Goal: Information Seeking & Learning: Learn about a topic

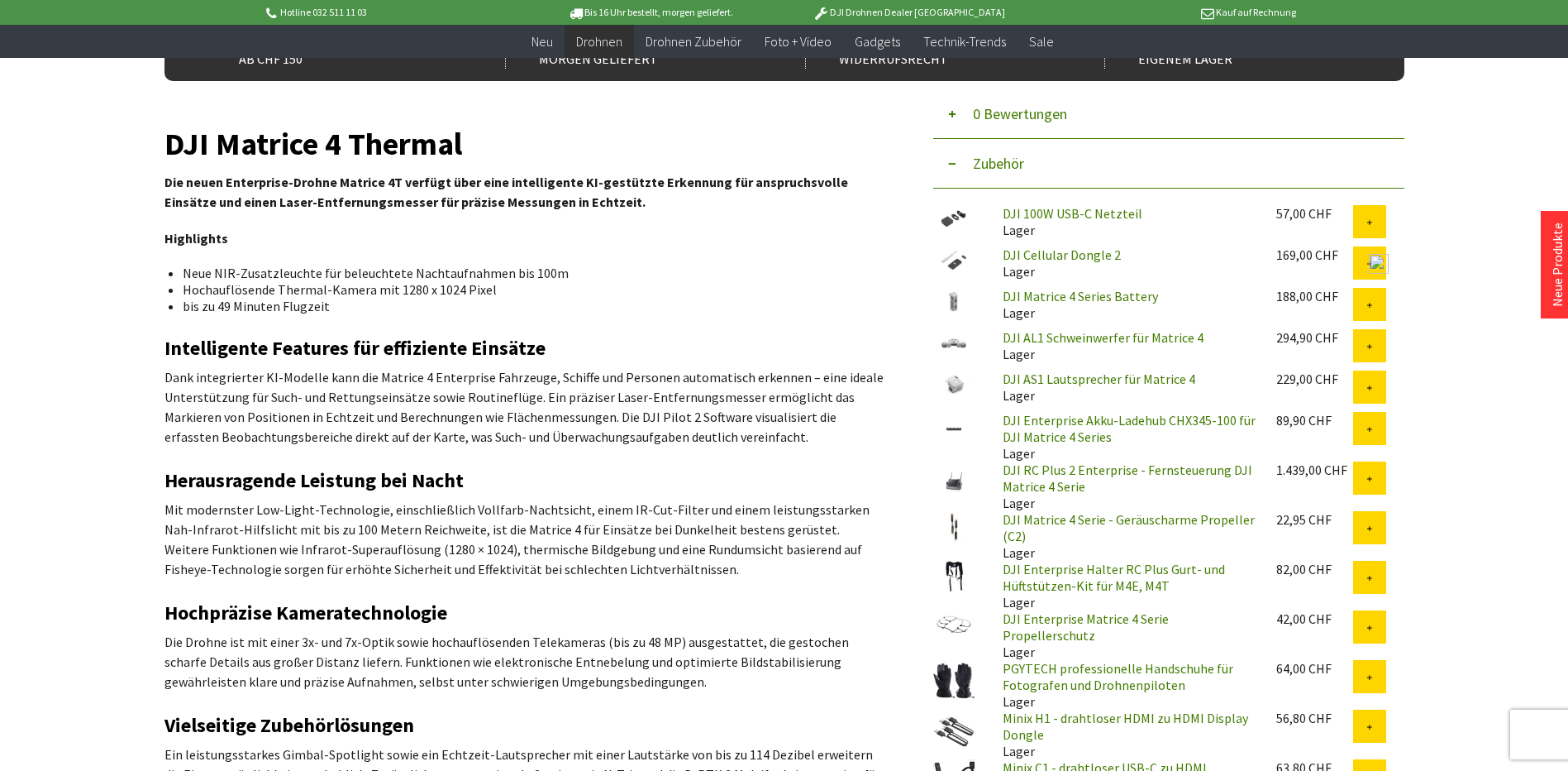
scroll to position [496, 0]
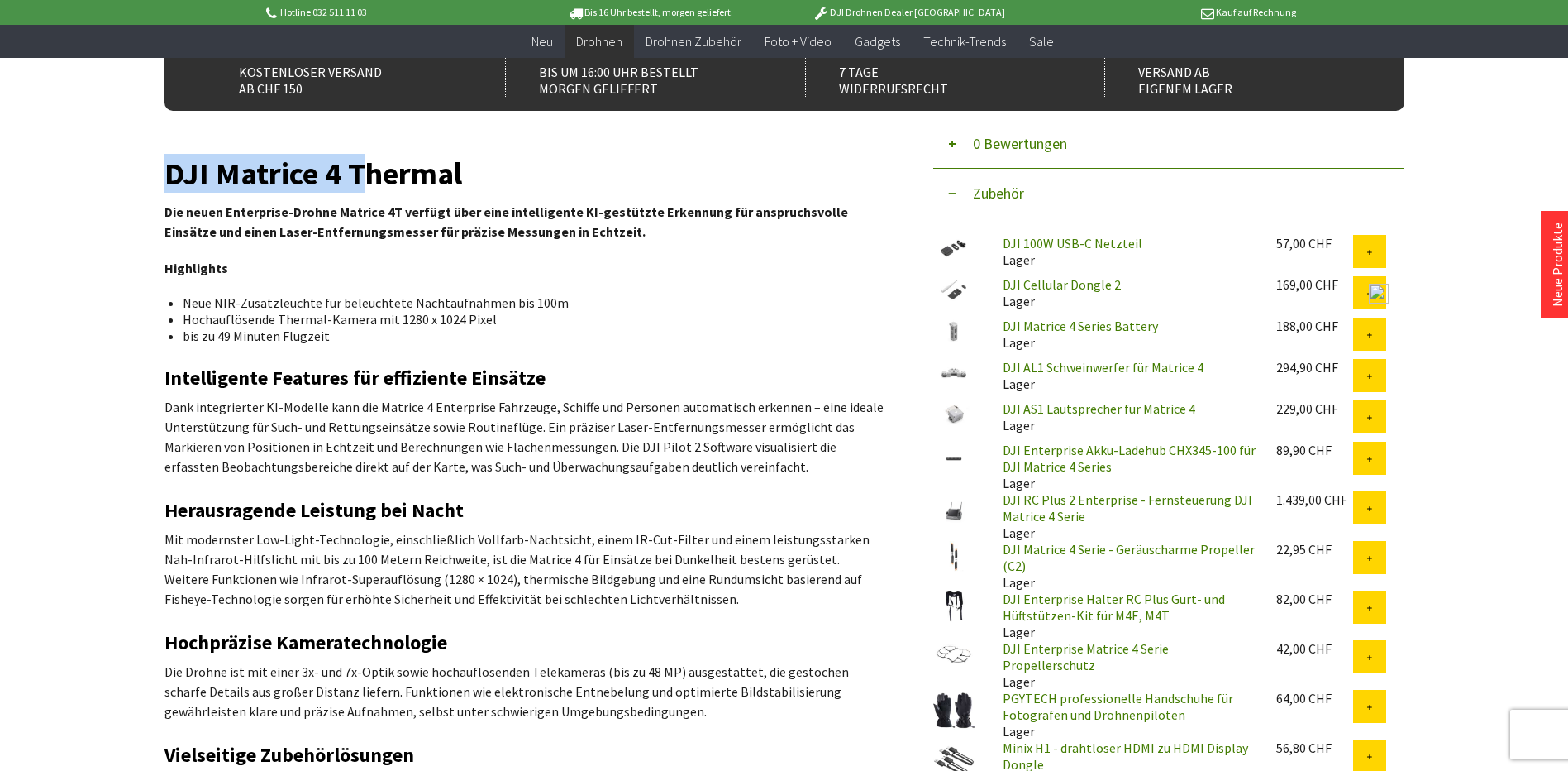
drag, startPoint x: 169, startPoint y: 180, endPoint x: 364, endPoint y: 185, distance: 195.1
click at [364, 185] on h1 "DJI Matrice 4 Thermal" at bounding box center [524, 173] width 719 height 23
copy h1 "DJI Matrice 4 T"
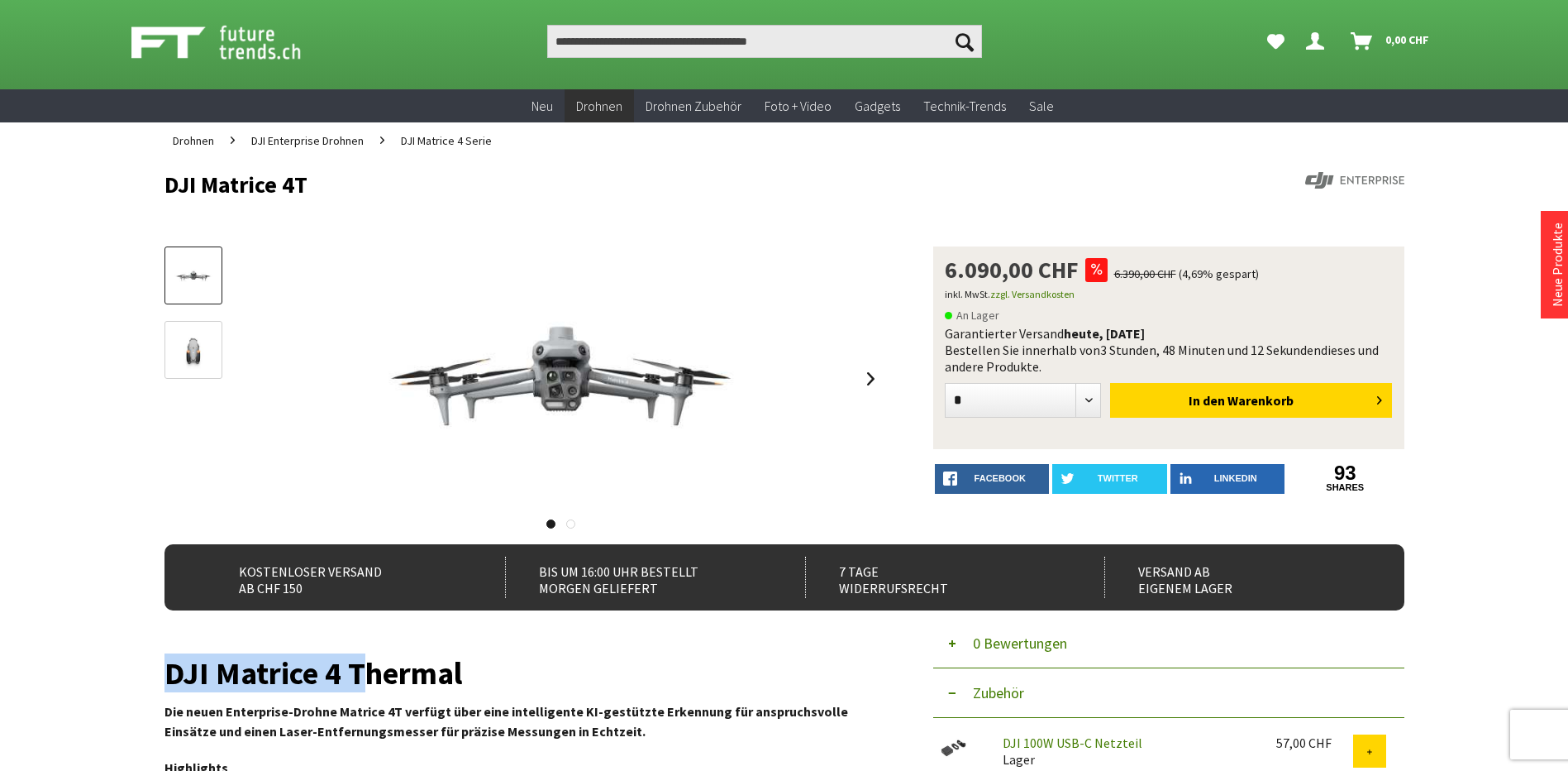
scroll to position [0, 0]
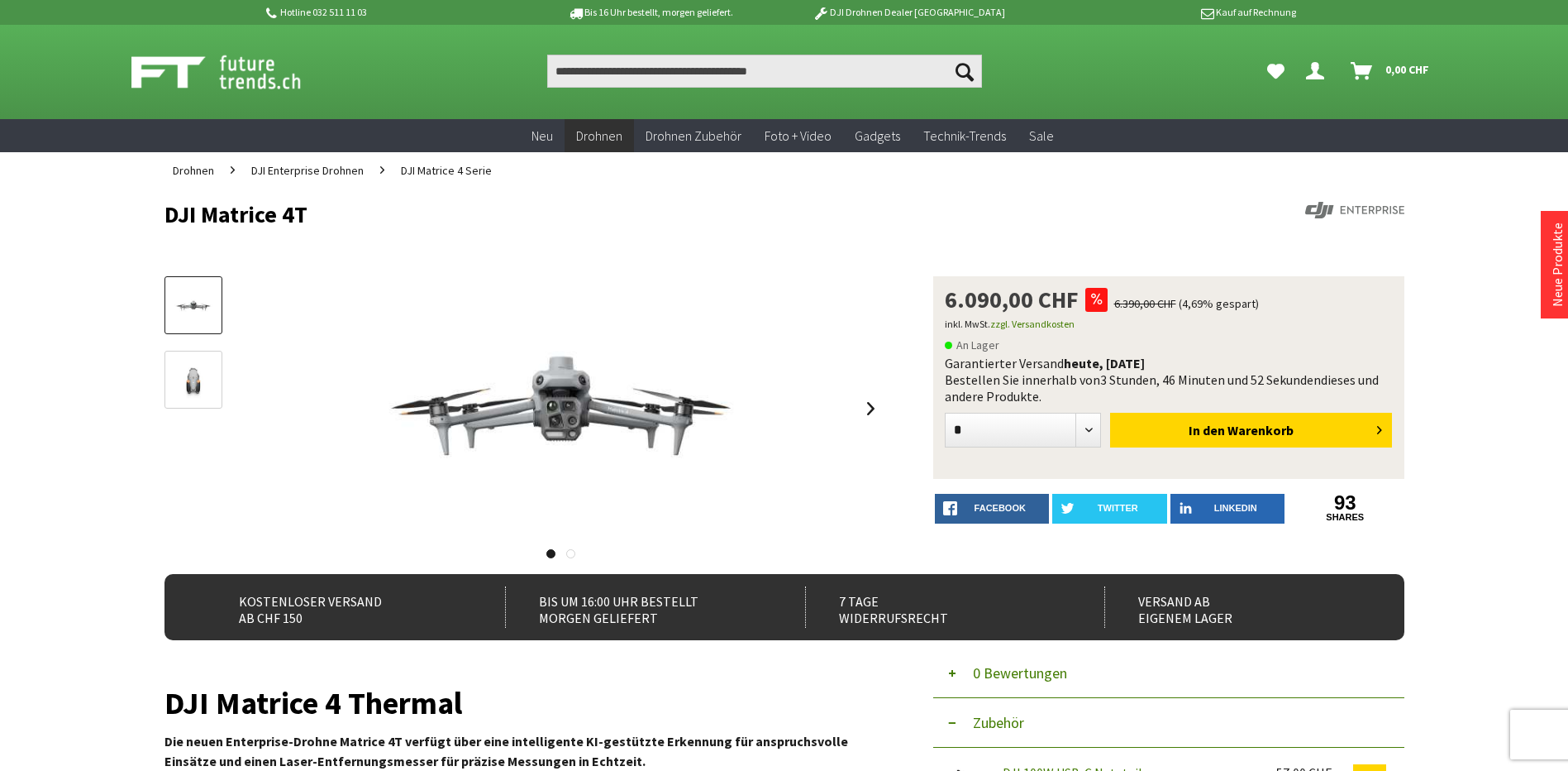
click at [797, 203] on h1 "DJI Matrice 4T" at bounding box center [660, 214] width 991 height 25
click at [179, 375] on img at bounding box center [193, 380] width 48 height 36
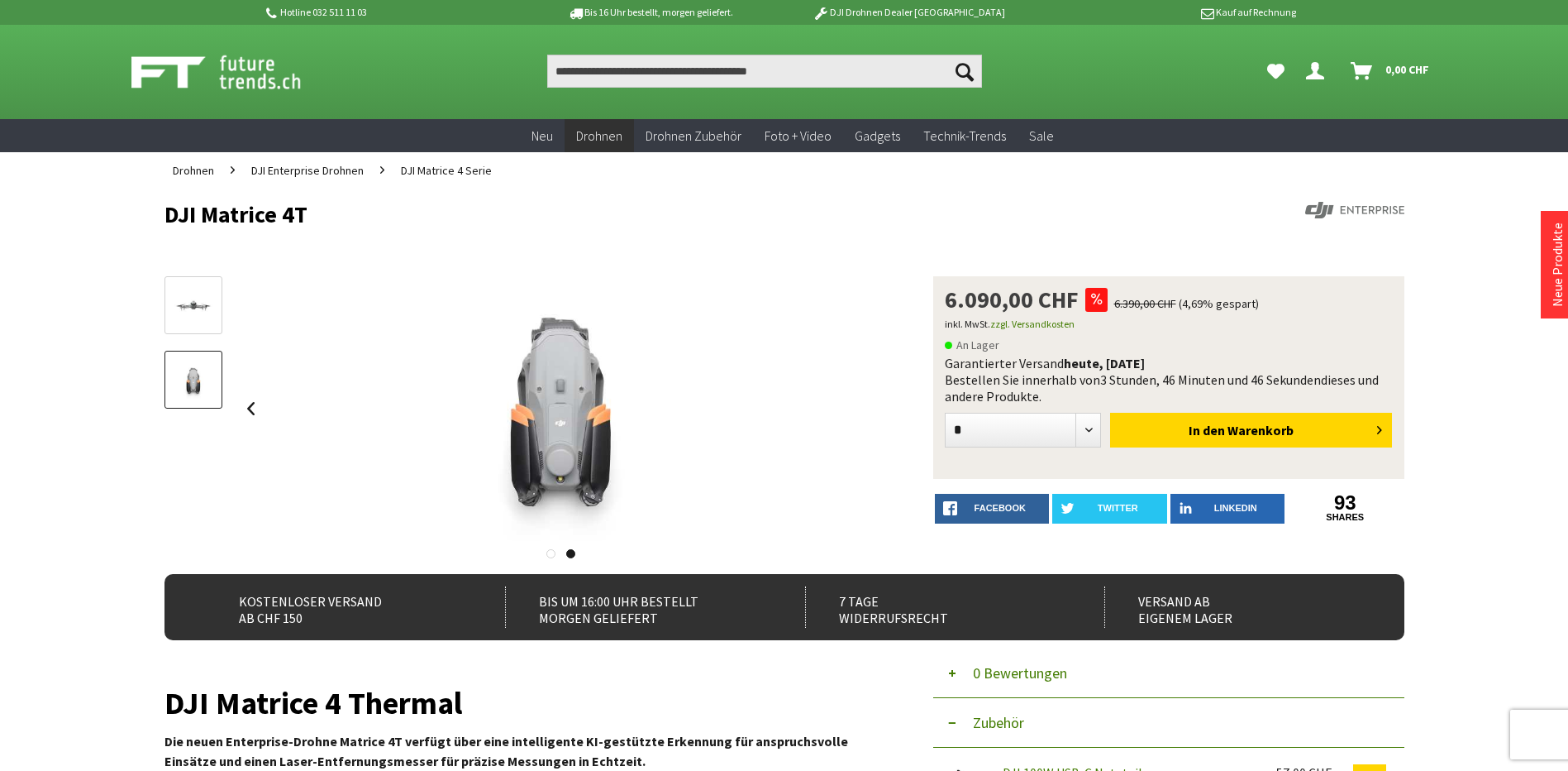
click at [195, 308] on img at bounding box center [193, 306] width 48 height 27
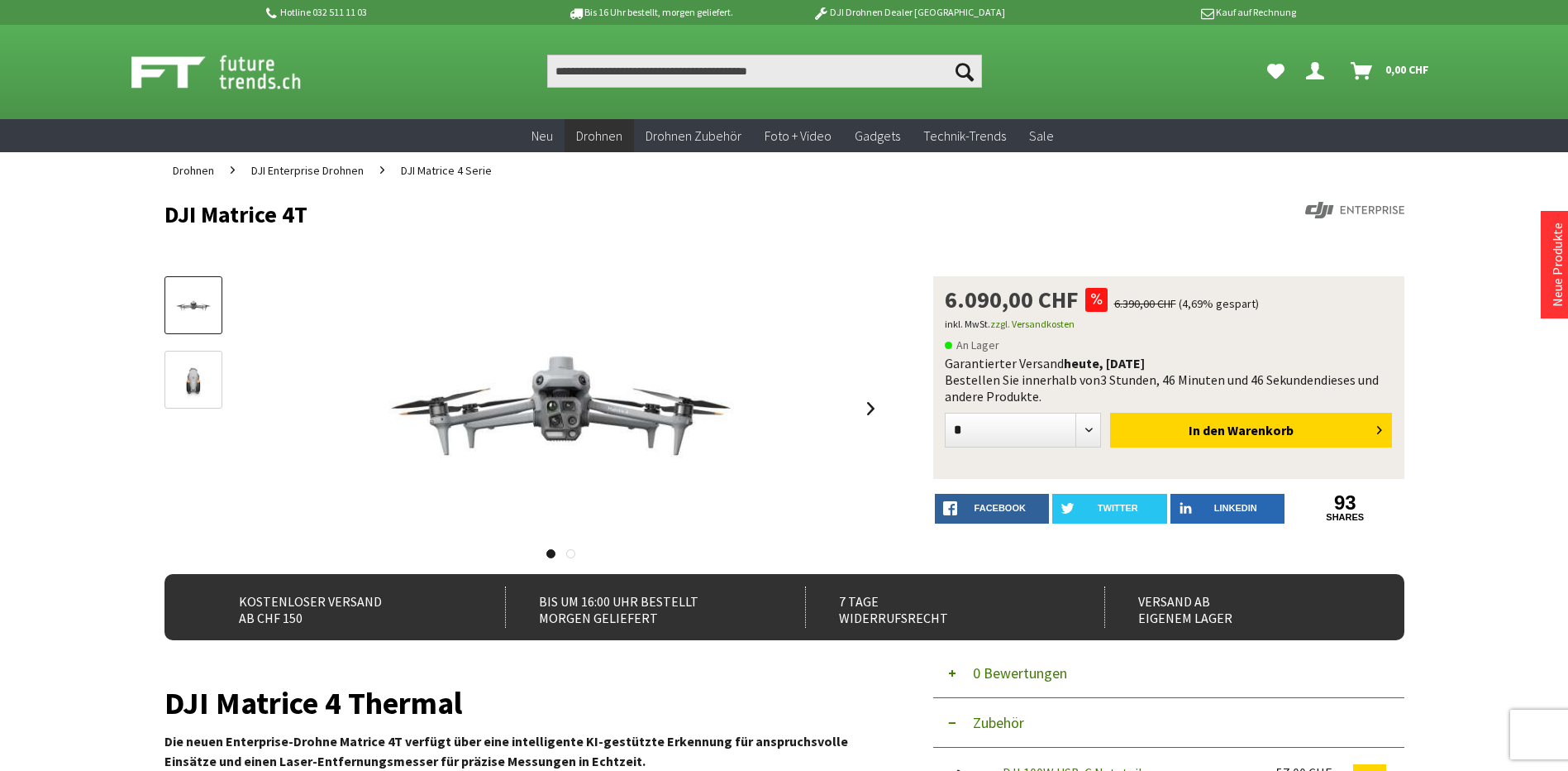
click at [191, 363] on img at bounding box center [193, 380] width 48 height 36
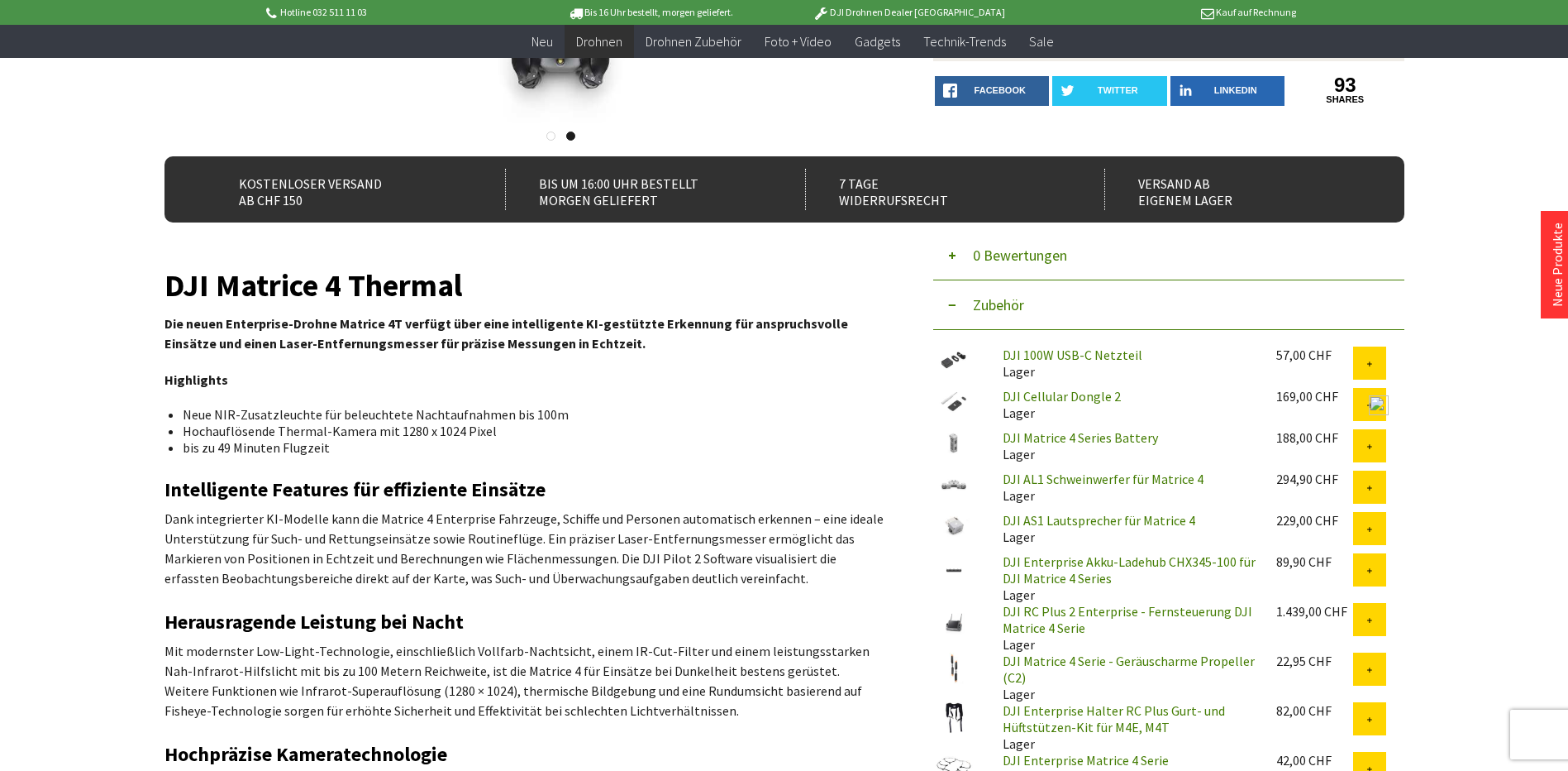
scroll to position [413, 0]
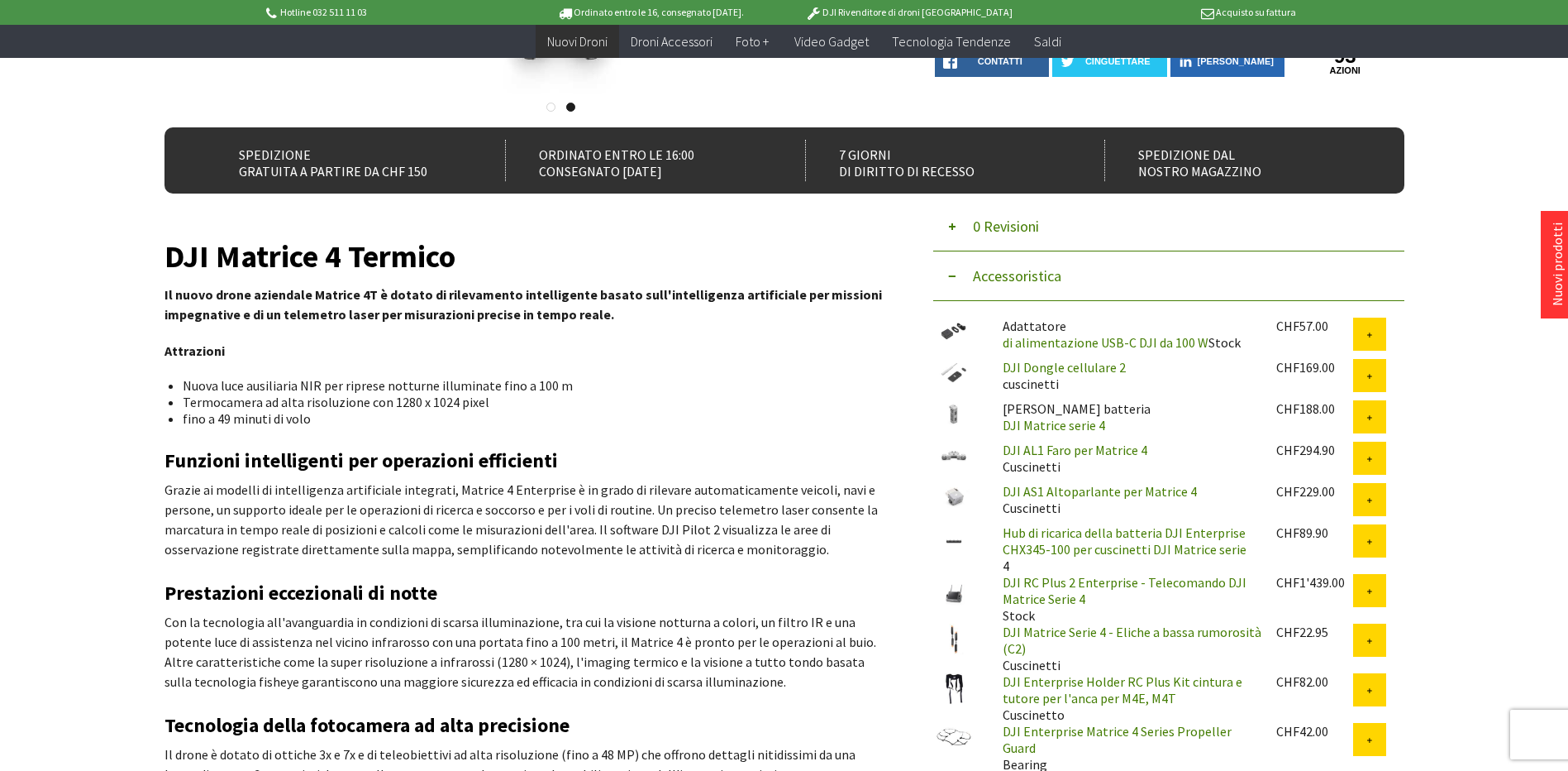
drag, startPoint x: 681, startPoint y: 207, endPoint x: 55, endPoint y: 343, distance: 640.6
click at [41, 362] on div "Hotline 032 511 11 03 Ordinato entro le 16, consegnato domani. DJI Rivenditore …" at bounding box center [784, 736] width 1568 height 2299
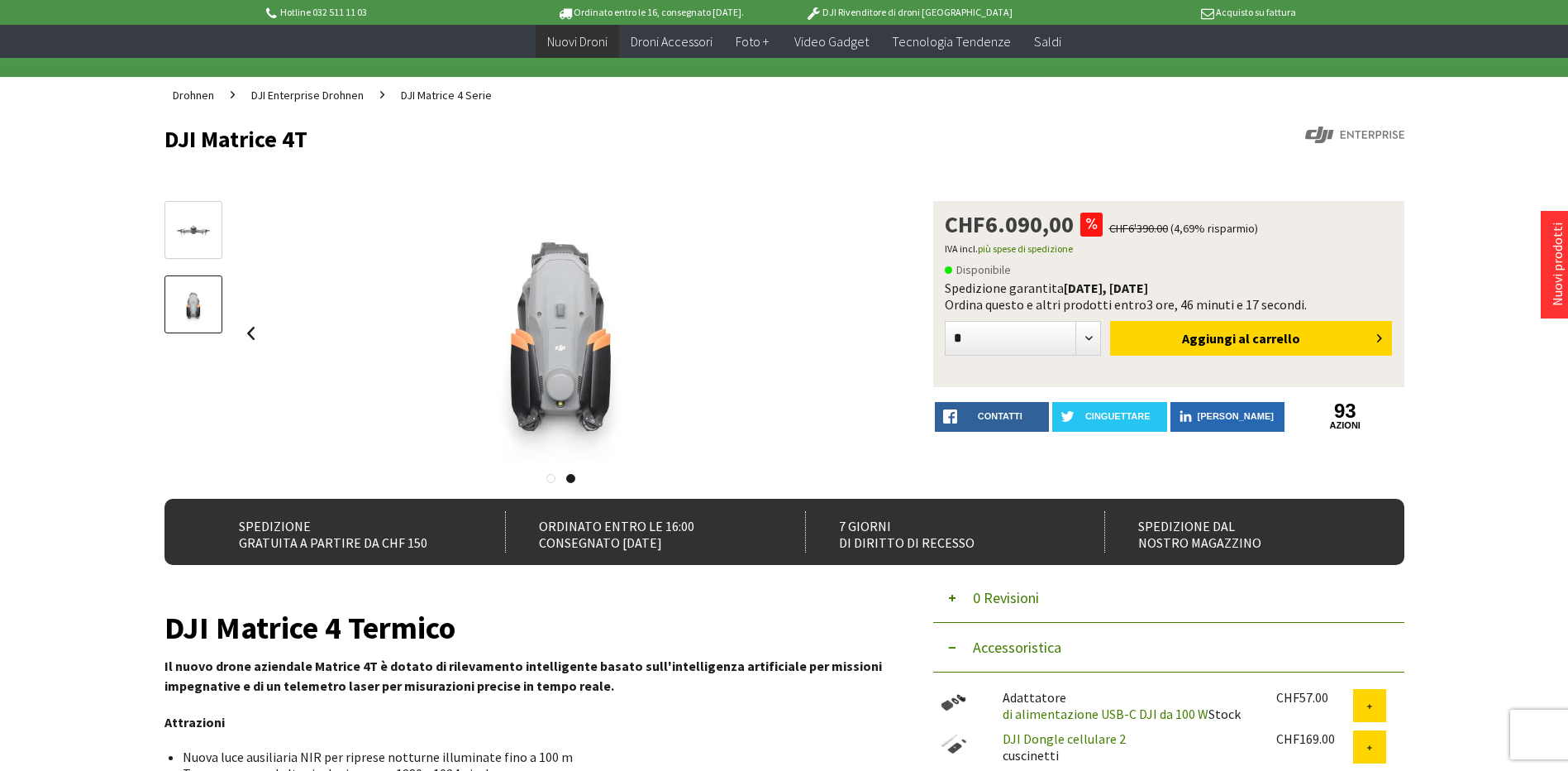
scroll to position [32, 0]
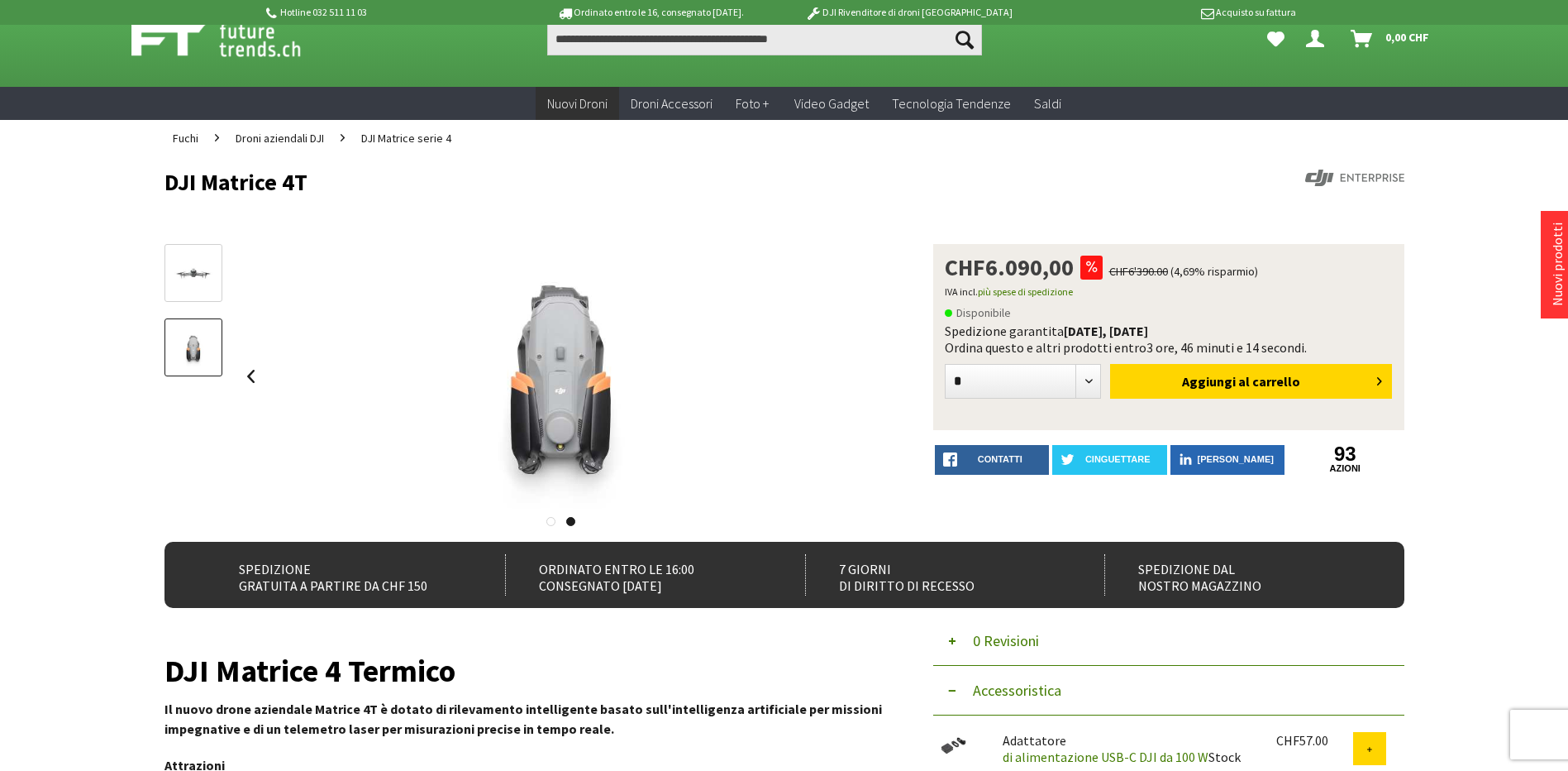
click at [860, 295] on div at bounding box center [561, 376] width 645 height 264
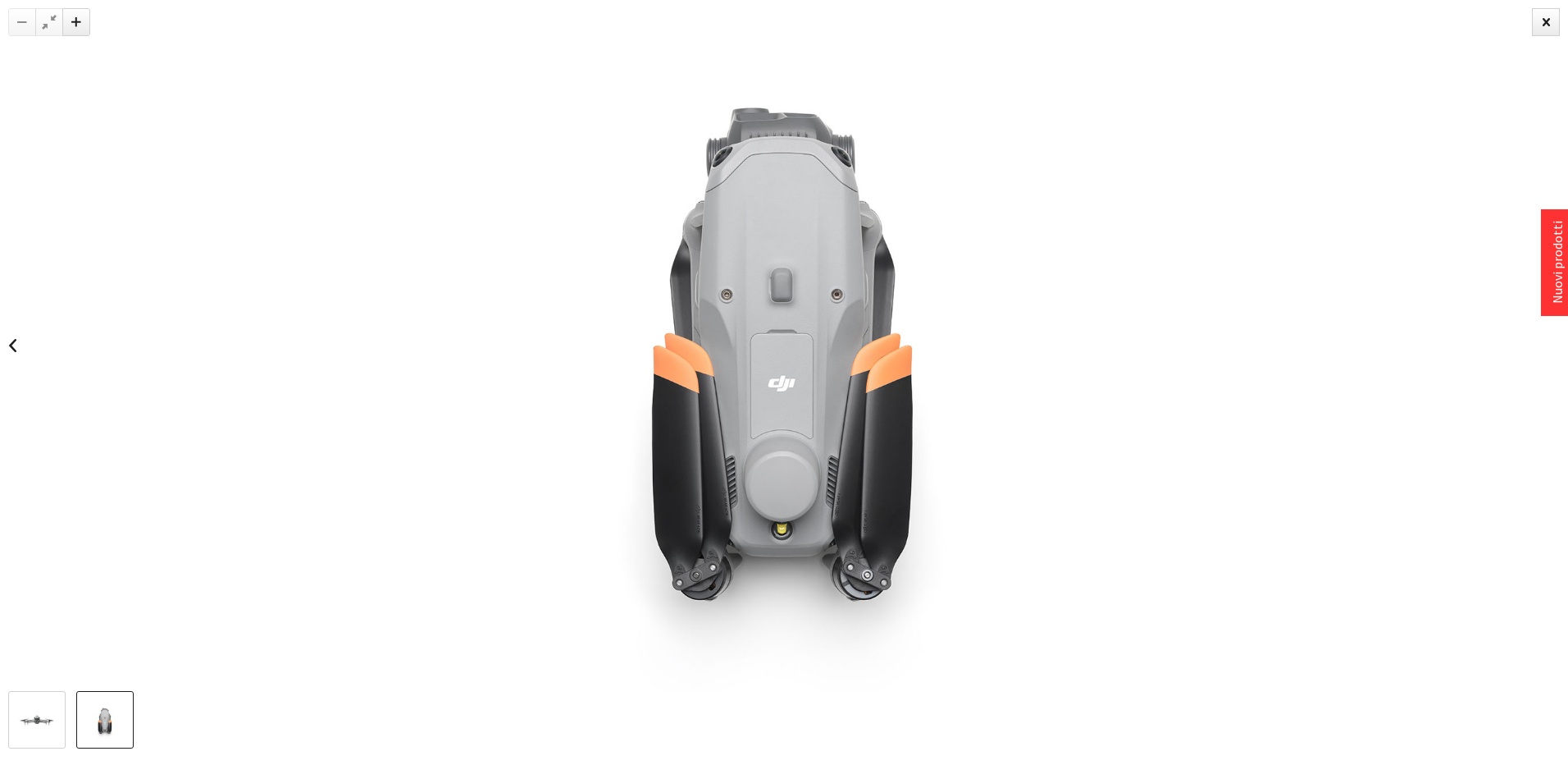
click at [1458, 244] on div at bounding box center [784, 346] width 1568 height 691
click at [50, 695] on link at bounding box center [37, 719] width 58 height 58
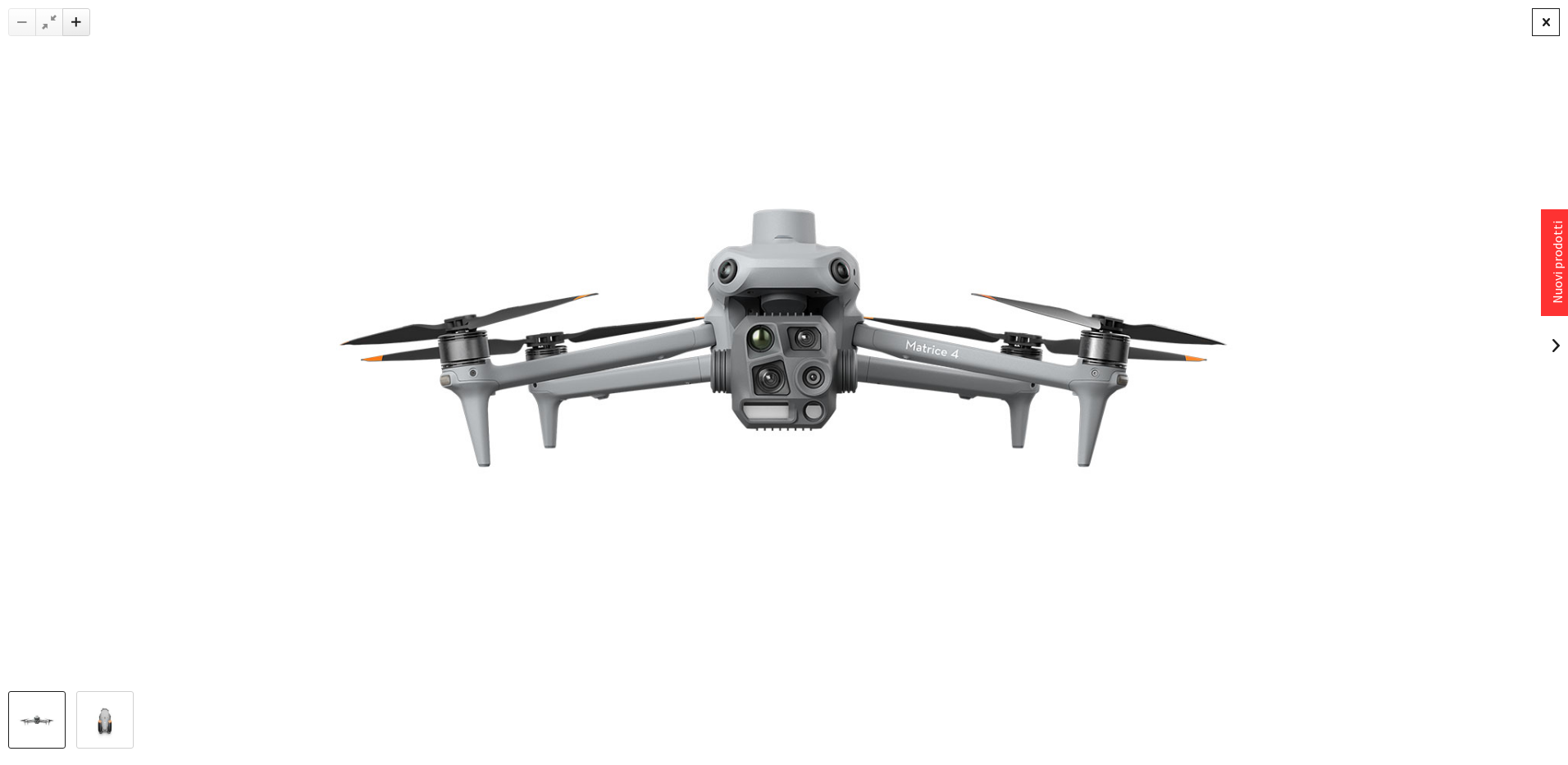
click at [1552, 18] on div at bounding box center [1546, 22] width 27 height 28
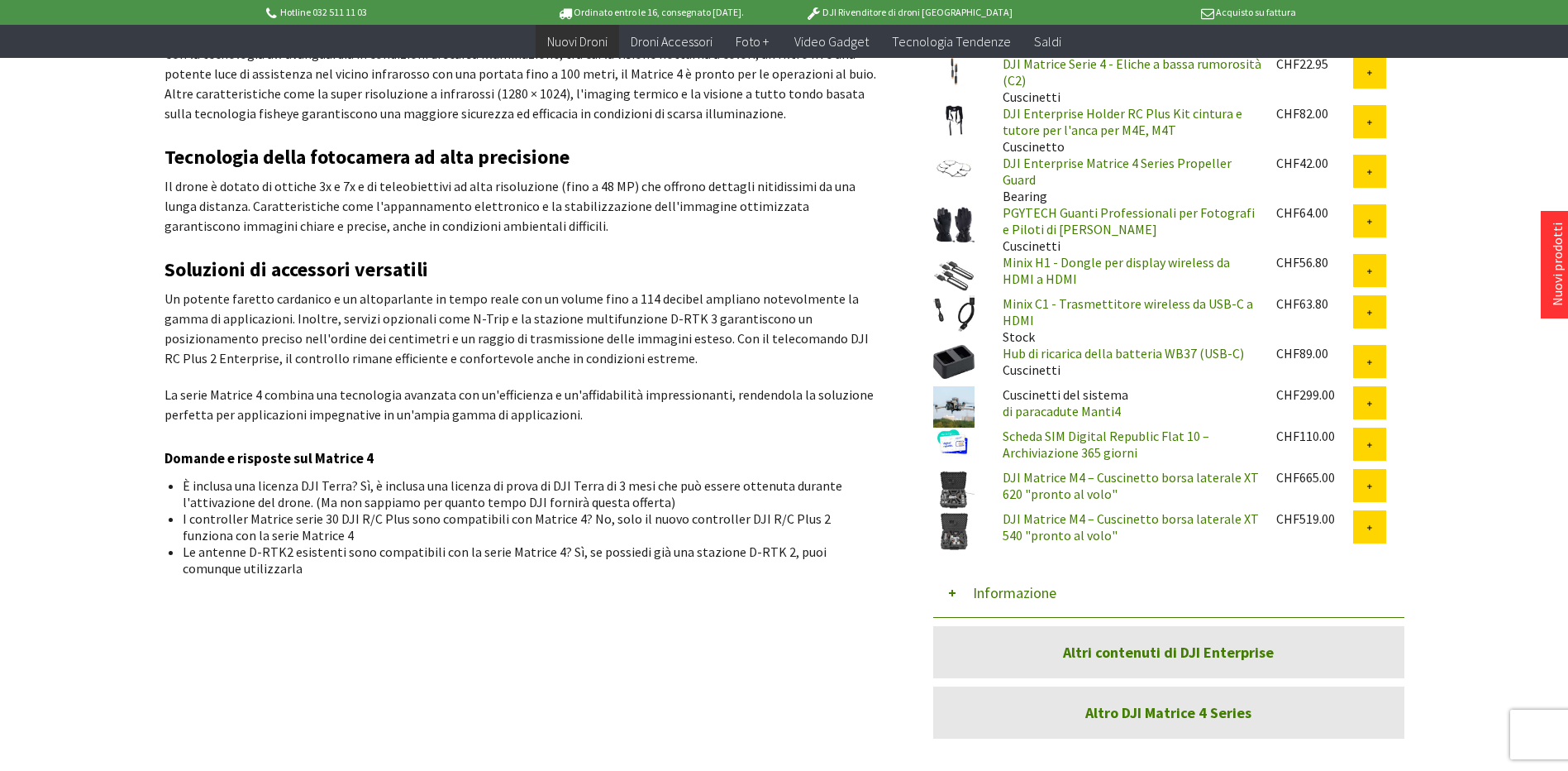
scroll to position [1025, 0]
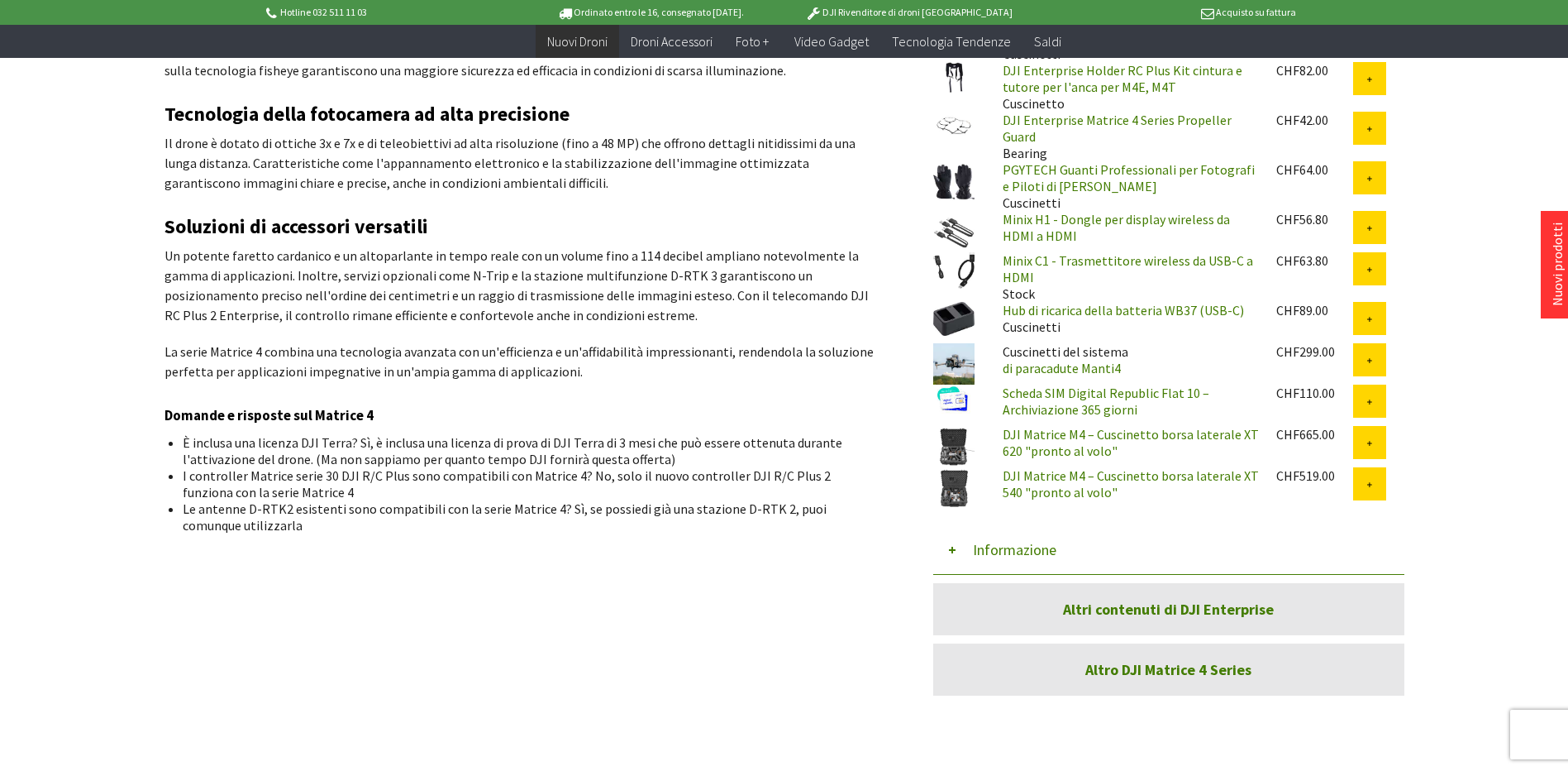
click at [947, 481] on img at bounding box center [954, 488] width 42 height 42
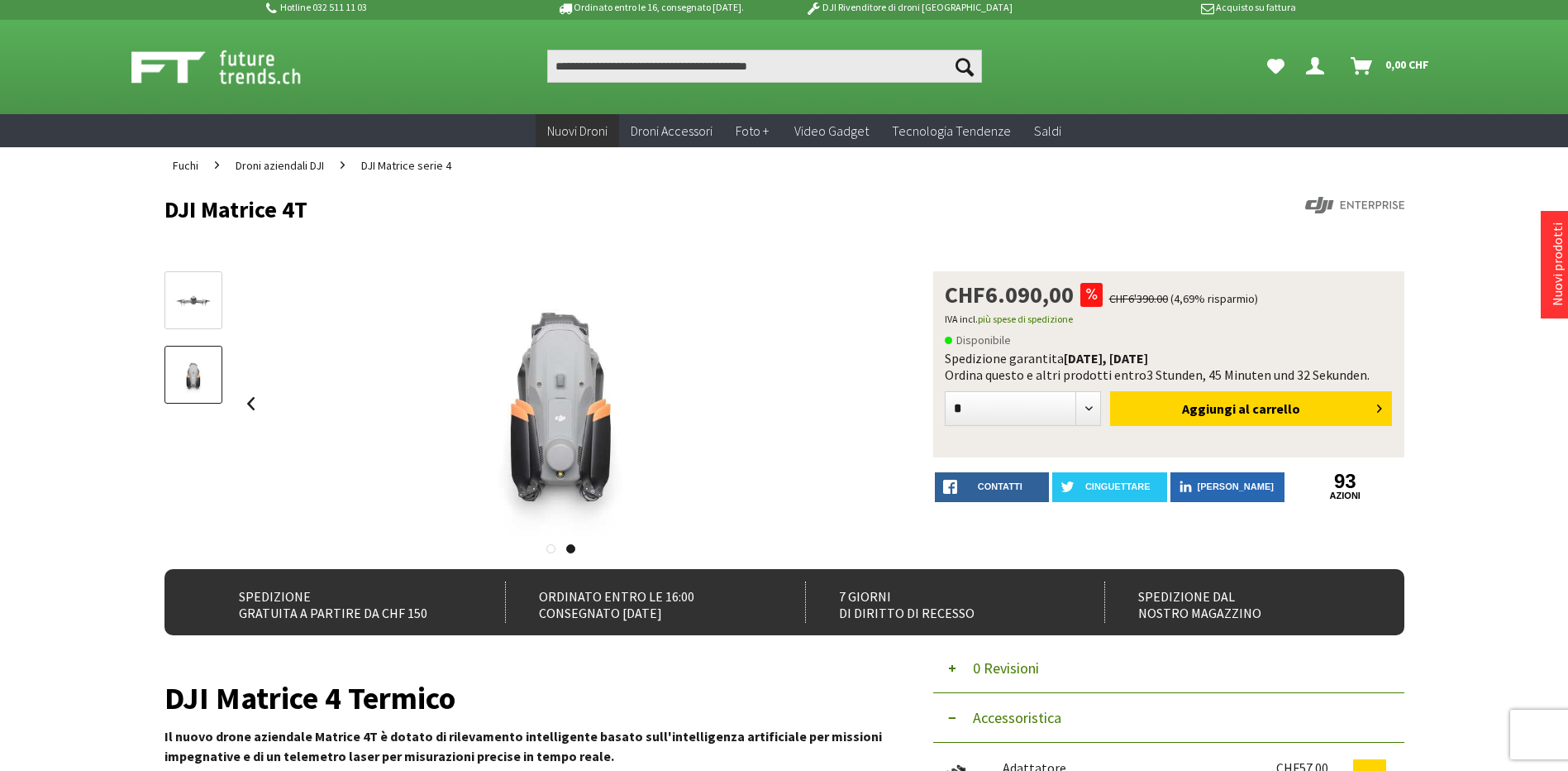
scroll to position [0, 0]
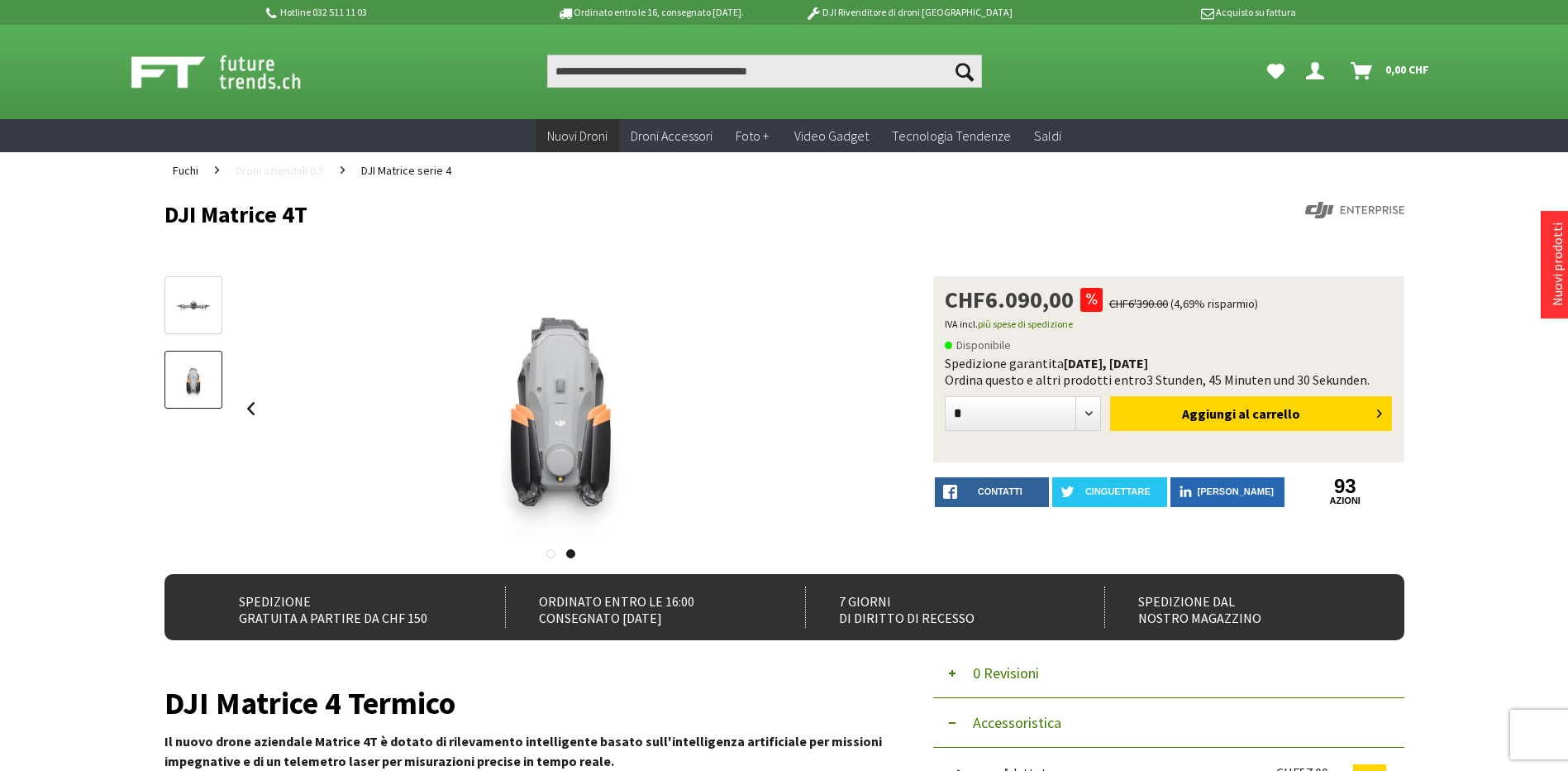
click at [317, 167] on span "Droni aziendali DJI" at bounding box center [280, 170] width 88 height 15
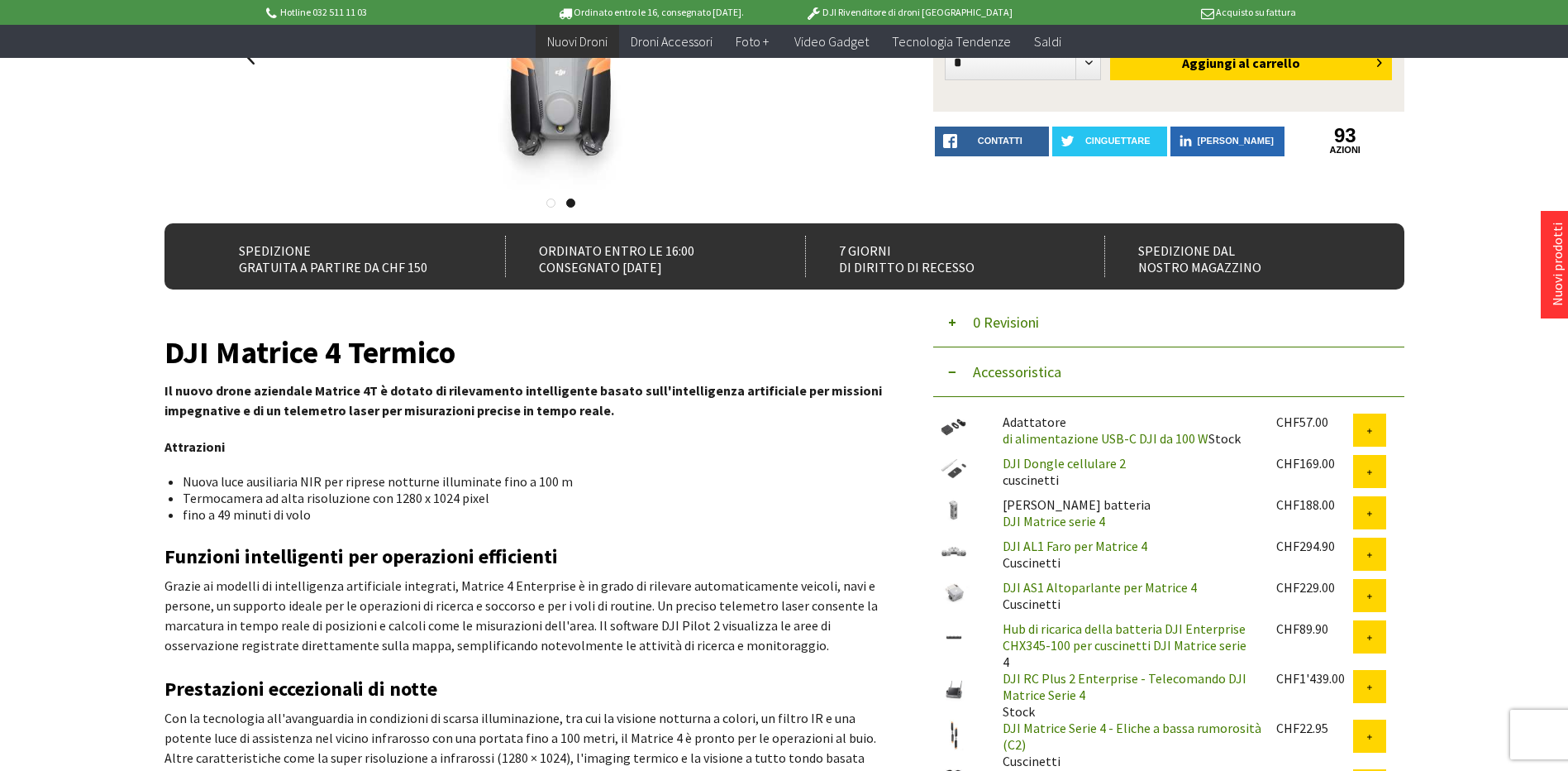
scroll to position [413, 0]
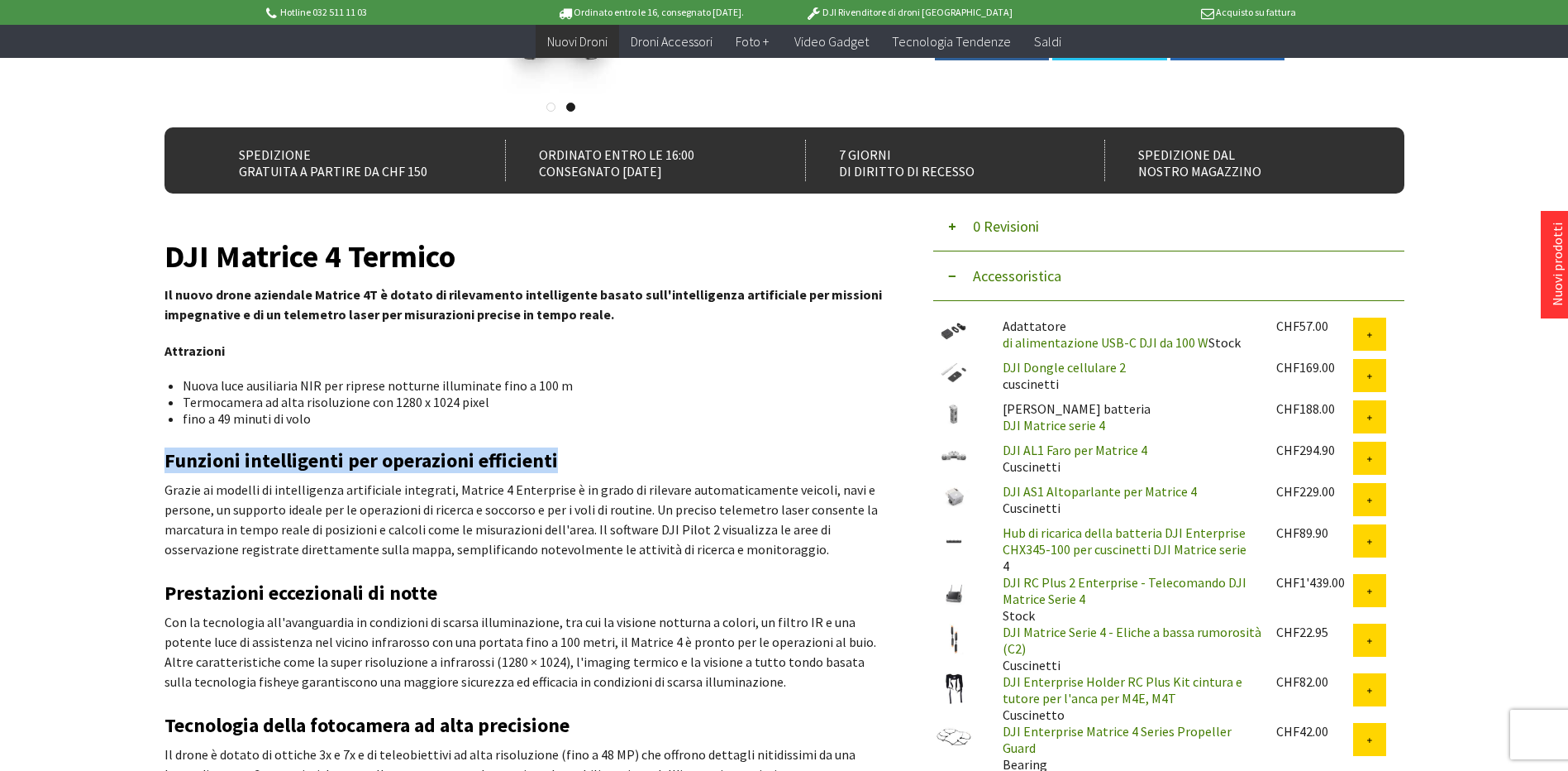
drag, startPoint x: 166, startPoint y: 457, endPoint x: 570, endPoint y: 469, distance: 404.2
click at [570, 469] on h2 "Funzioni intelligenti per operazioni efficienti" at bounding box center [524, 460] width 719 height 22
drag, startPoint x: 570, startPoint y: 469, endPoint x: 563, endPoint y: 505, distance: 36.7
click at [571, 508] on p "Grazie ai modelli di intelligenza artificiale integrati, Matrice 4 Enterprise è…" at bounding box center [524, 520] width 719 height 80
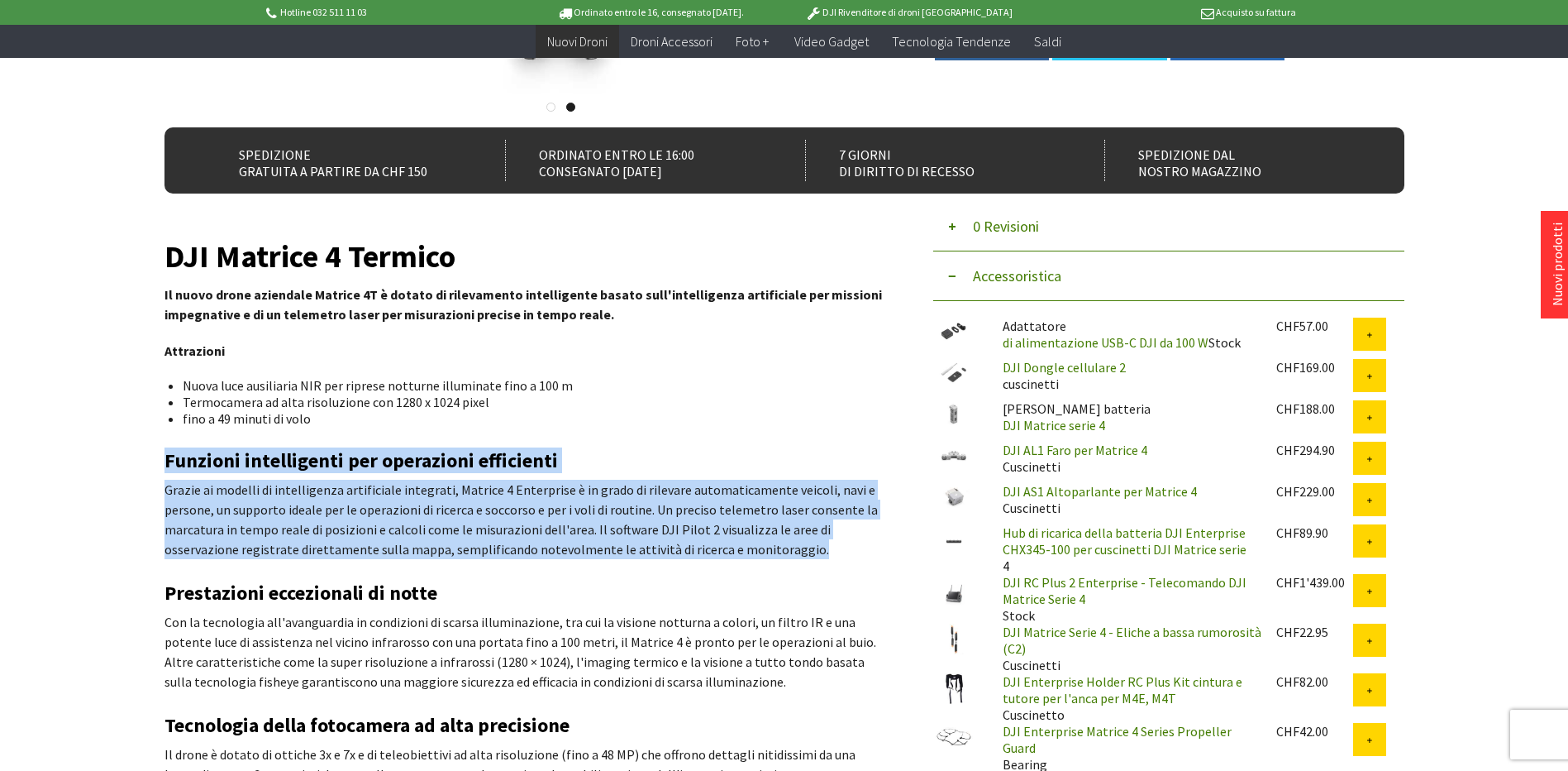
drag, startPoint x: 169, startPoint y: 454, endPoint x: 813, endPoint y: 558, distance: 652.3
click at [813, 558] on div "DJI Matrice 4 Termico Il nuovo drone aziendale Matrice 4T è dotato di rilevamen…" at bounding box center [524, 729] width 719 height 969
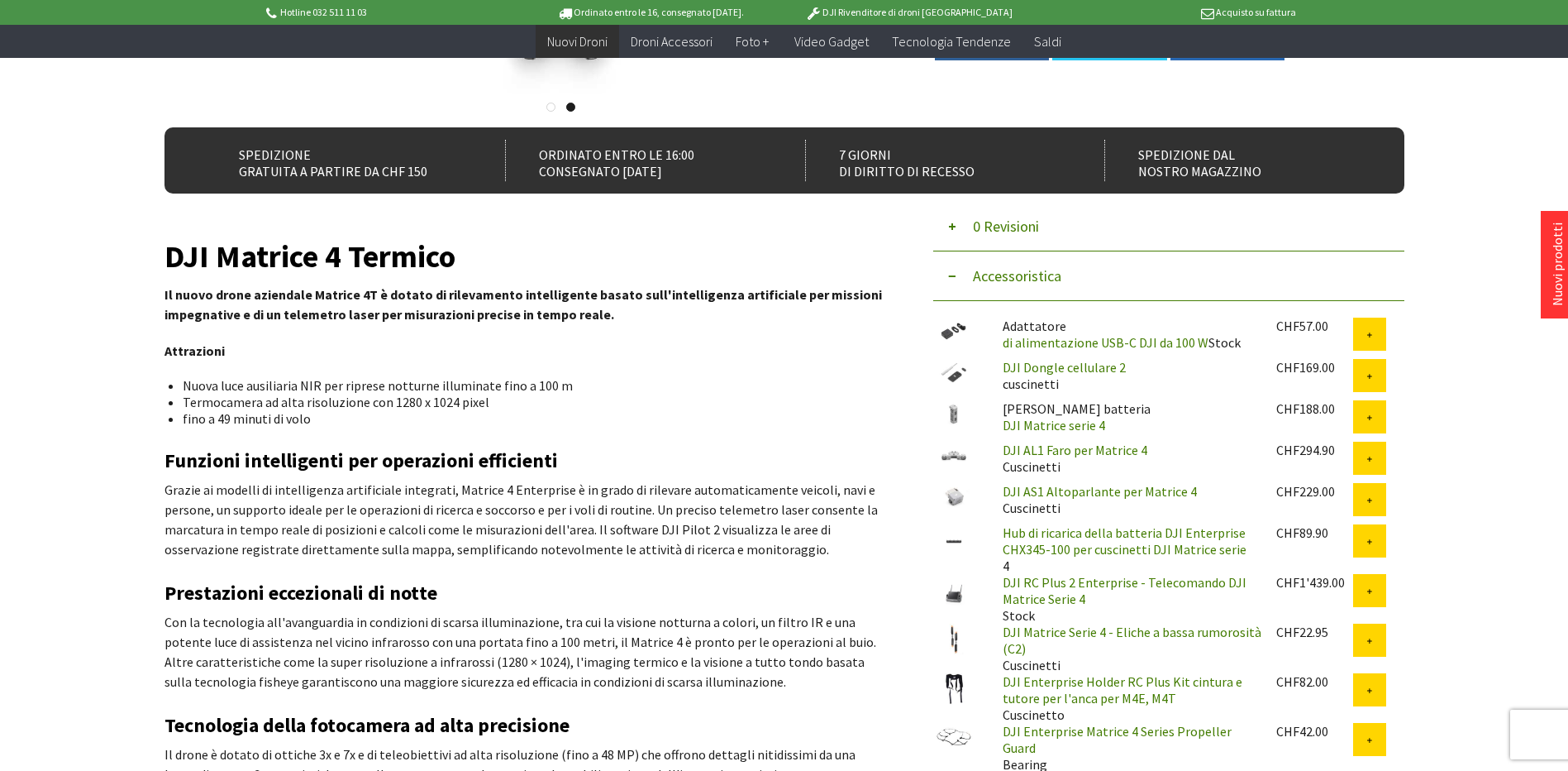
drag, startPoint x: 813, startPoint y: 558, endPoint x: 550, endPoint y: 612, distance: 268.5
click at [643, 612] on p "Con la tecnologia all'avanguardia in condizioni di scarsa illuminazione, tra cu…" at bounding box center [524, 651] width 719 height 80
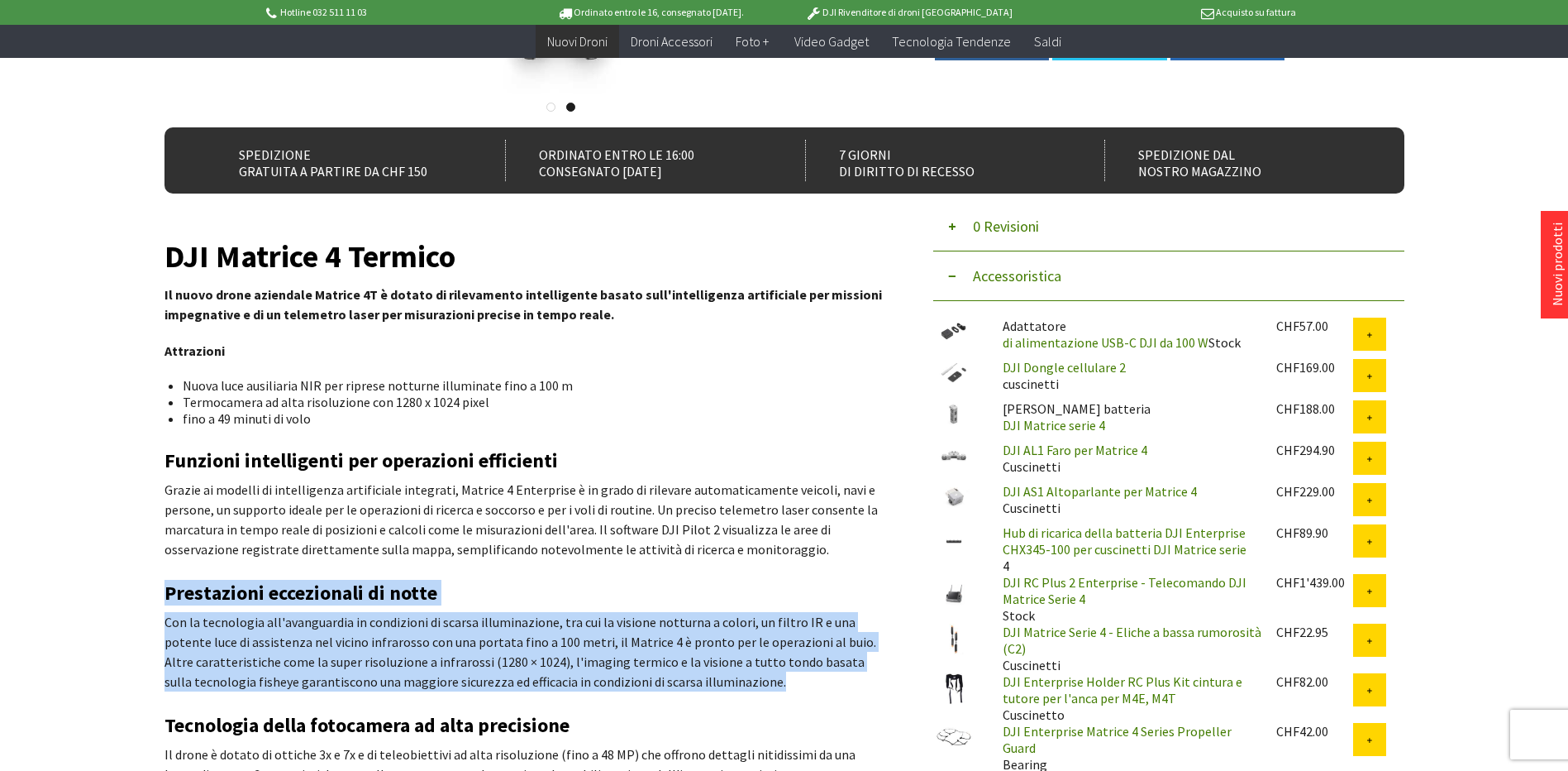
drag, startPoint x: 167, startPoint y: 592, endPoint x: 757, endPoint y: 681, distance: 596.7
click at [757, 681] on div "DJI Matrice 4 Termico Il nuovo drone aziendale Matrice 4T è dotato di rilevamen…" at bounding box center [524, 729] width 719 height 969
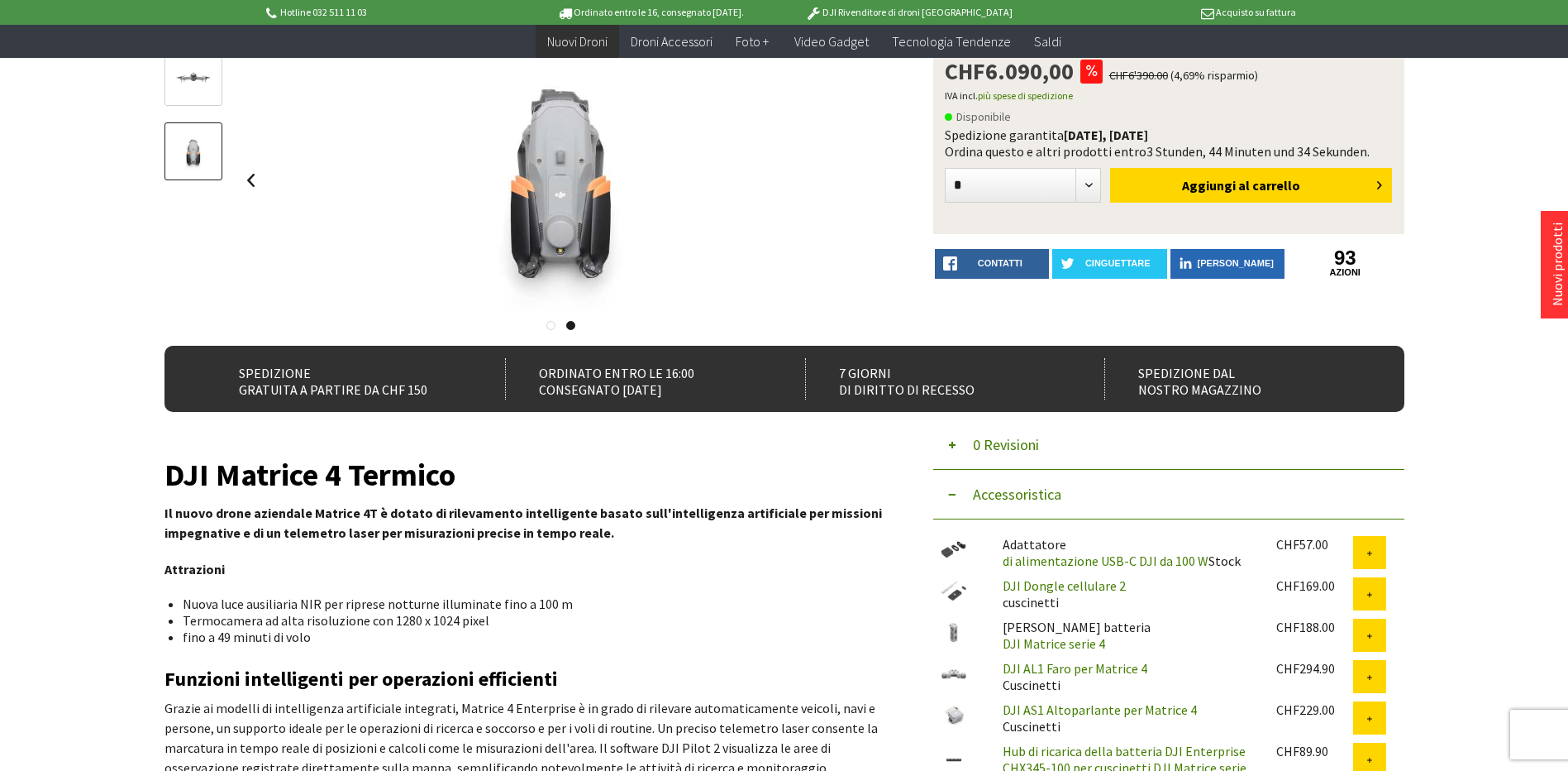
scroll to position [82, 0]
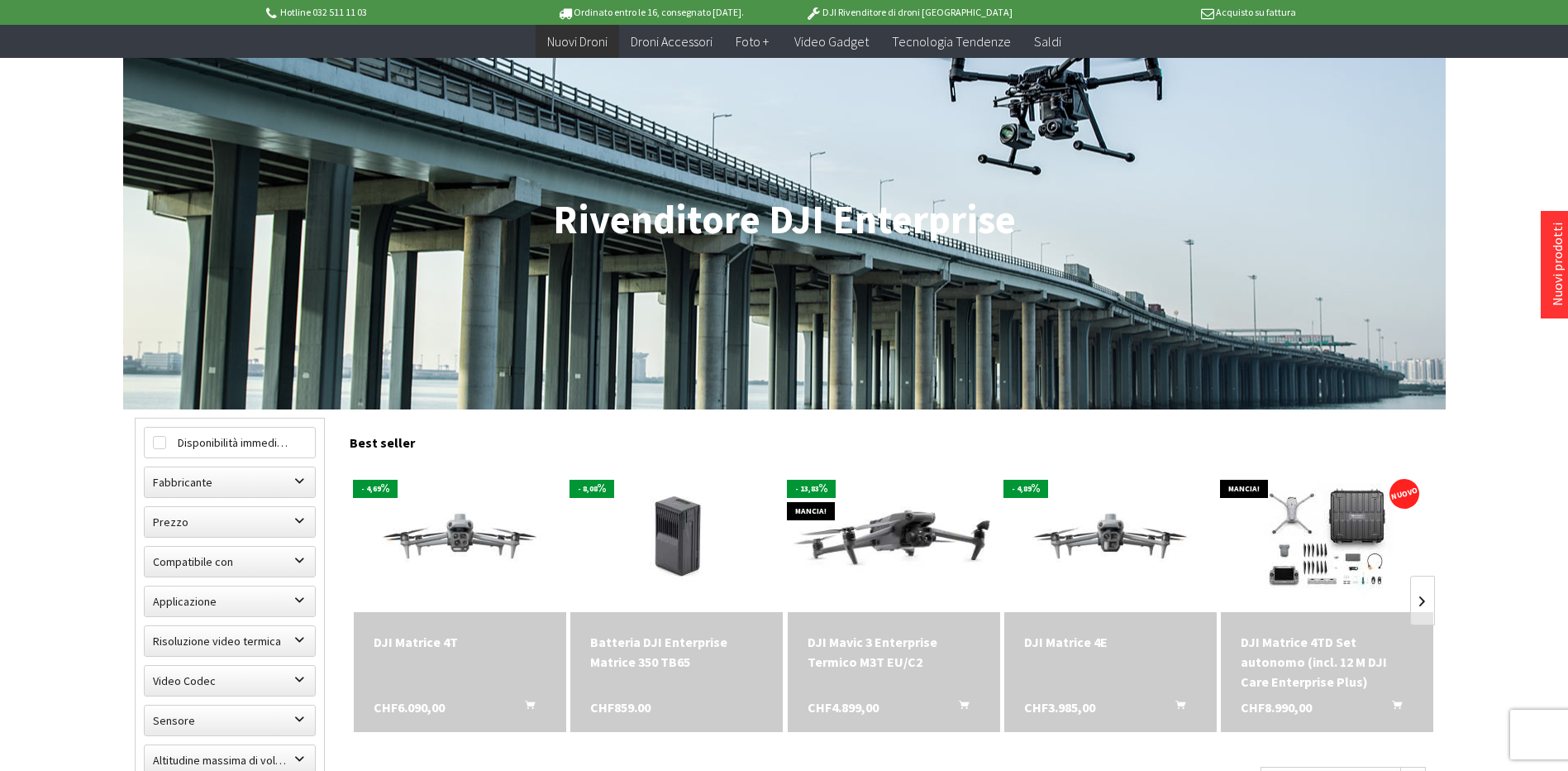
scroll to position [331, 0]
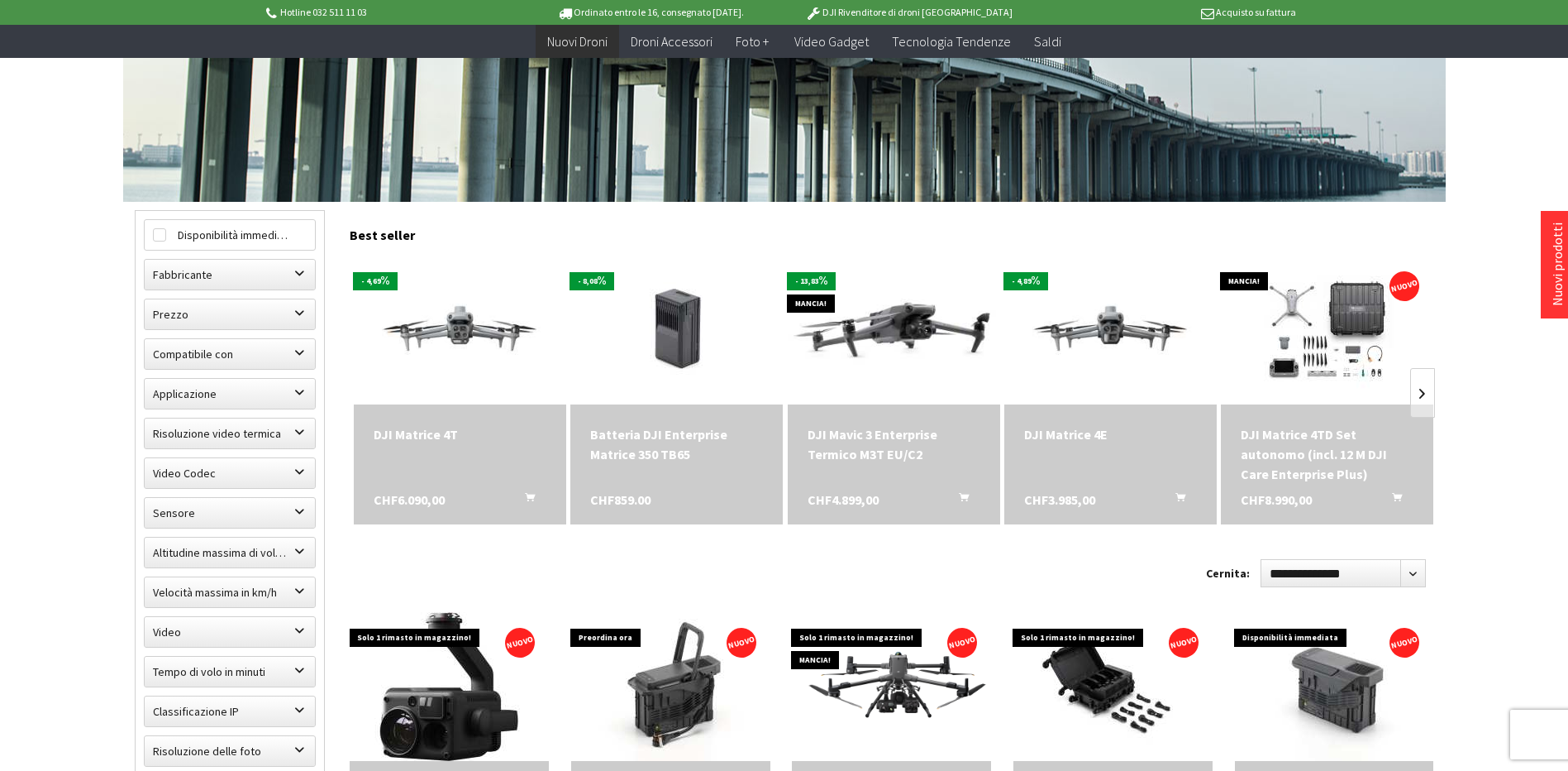
click at [1298, 457] on div "DJI Matrice 4TD Set autonomo (incl. 12 M DJI Care Enterprise Plus)" at bounding box center [1326, 454] width 172 height 60
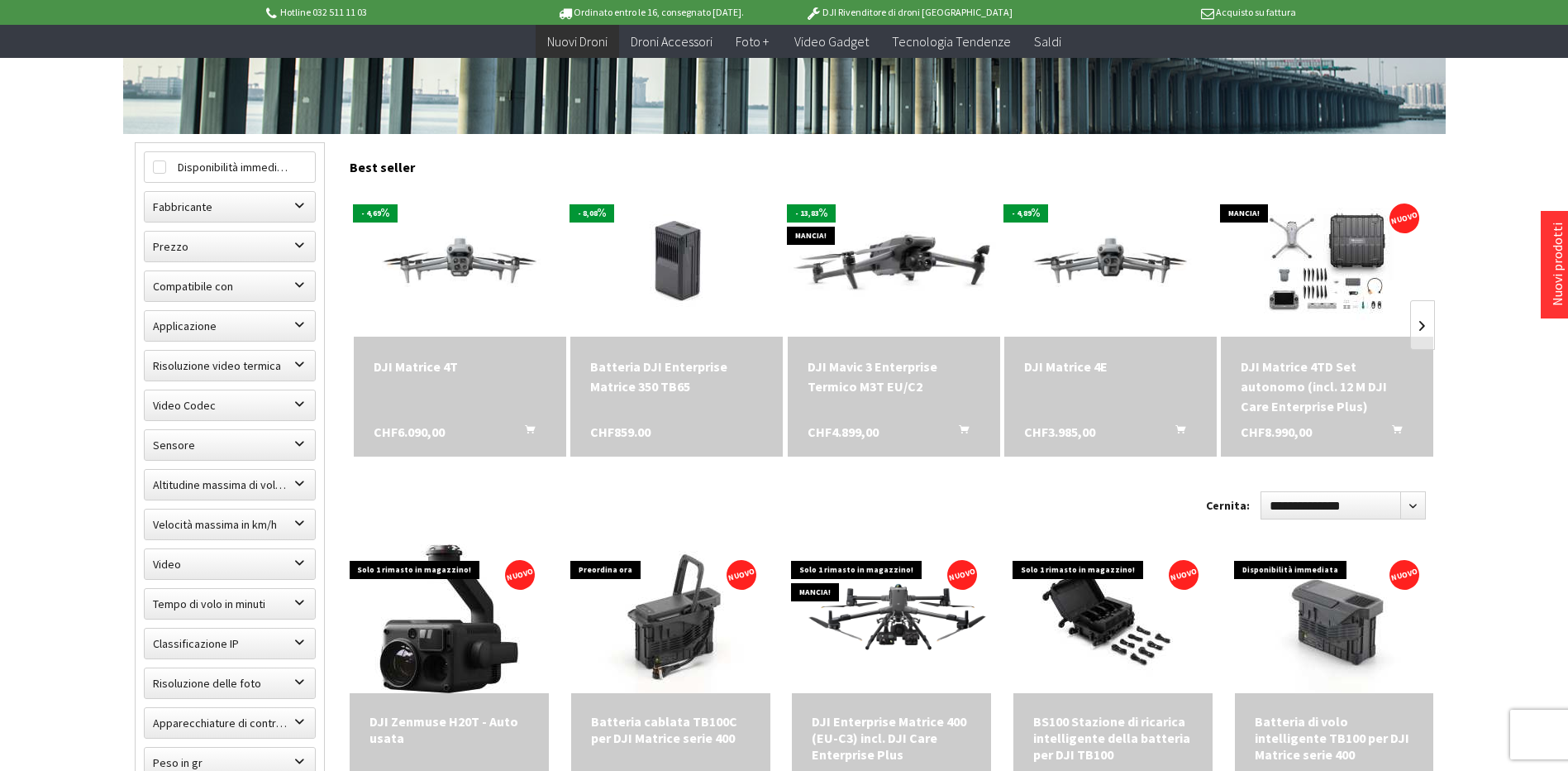
scroll to position [414, 0]
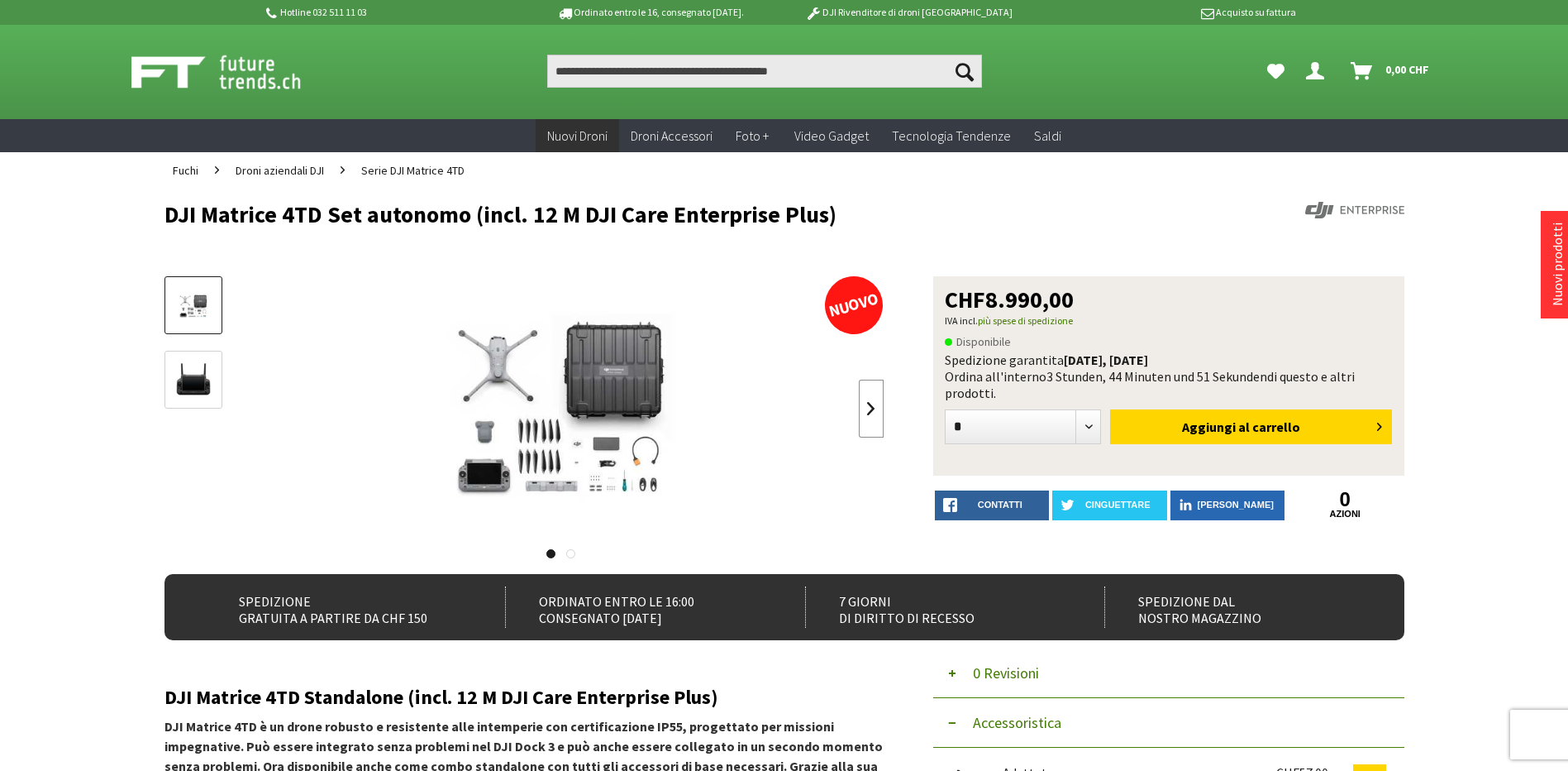
click at [877, 412] on link at bounding box center [871, 408] width 25 height 58
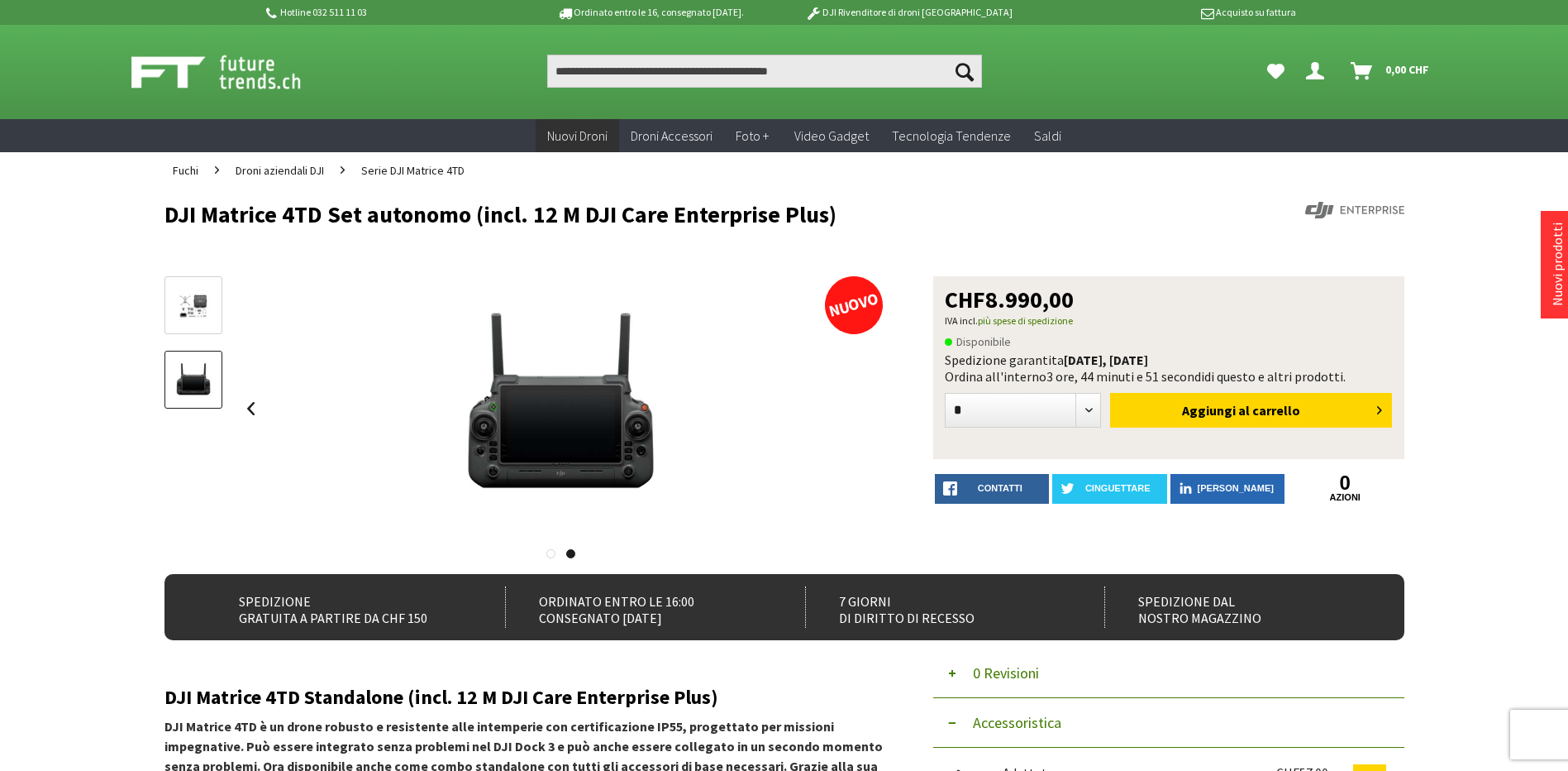
click at [877, 412] on div at bounding box center [561, 408] width 645 height 264
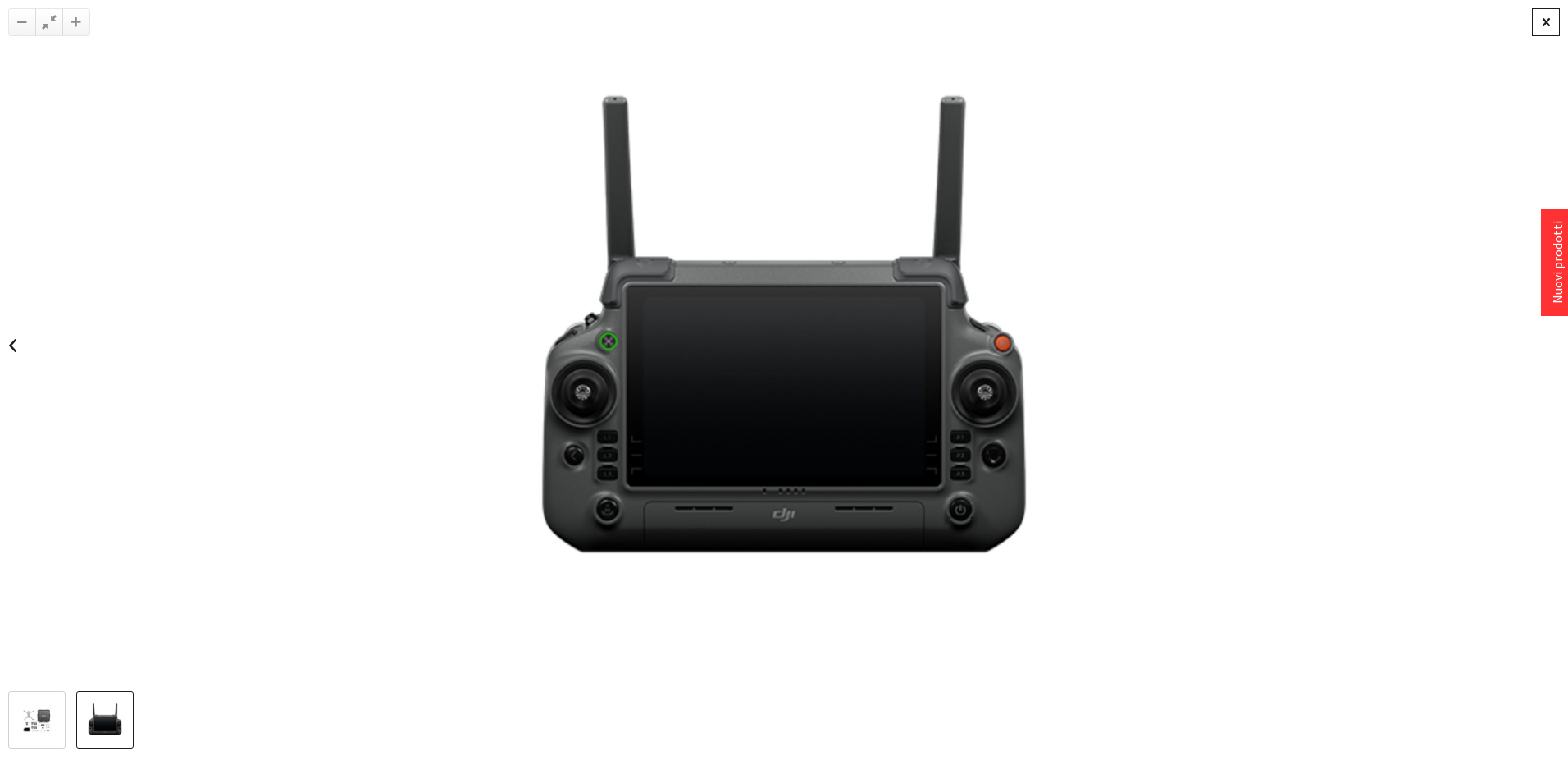
click at [1553, 15] on div at bounding box center [1546, 22] width 27 height 28
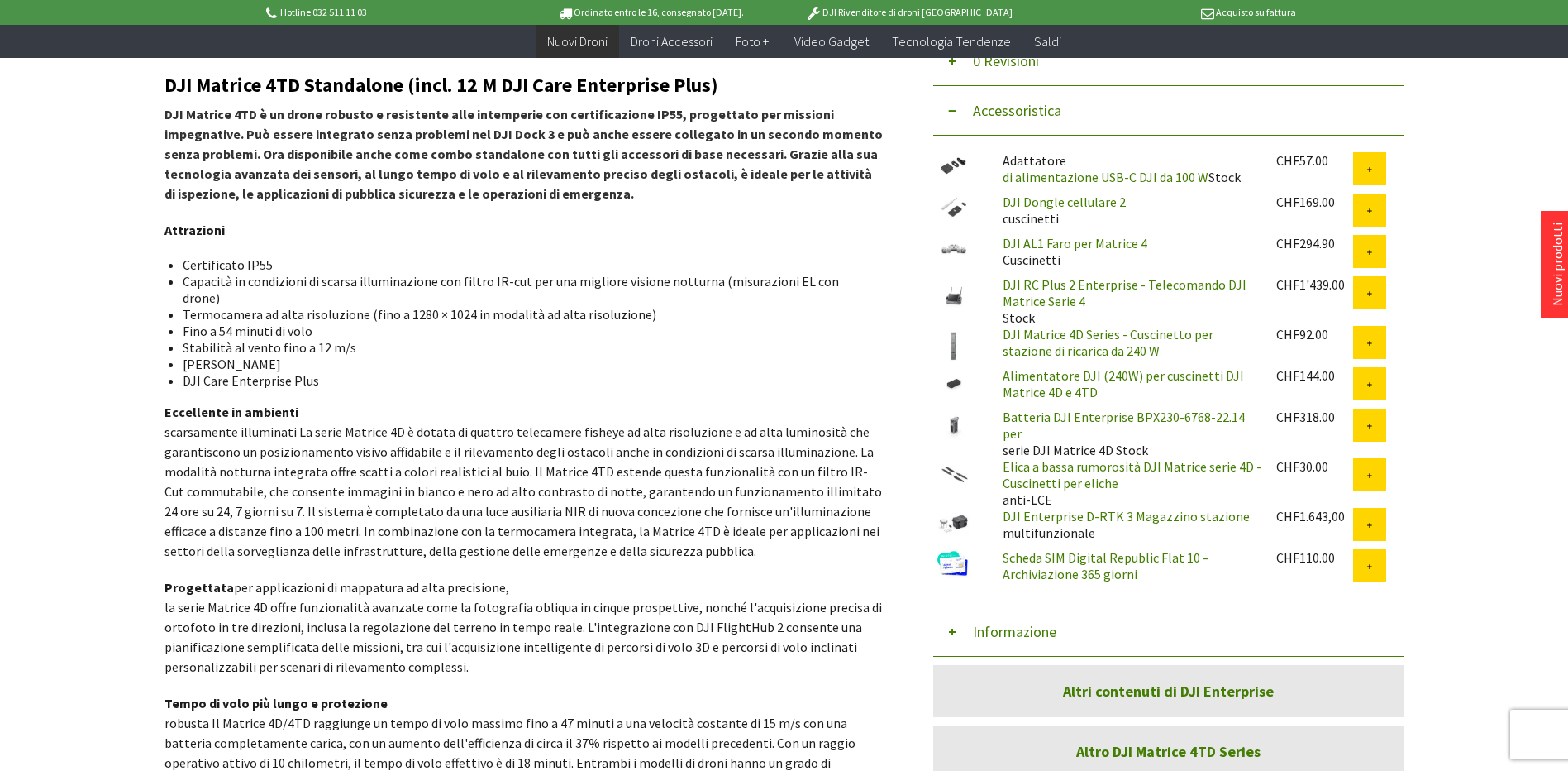
scroll to position [331, 0]
